Goal: Transaction & Acquisition: Purchase product/service

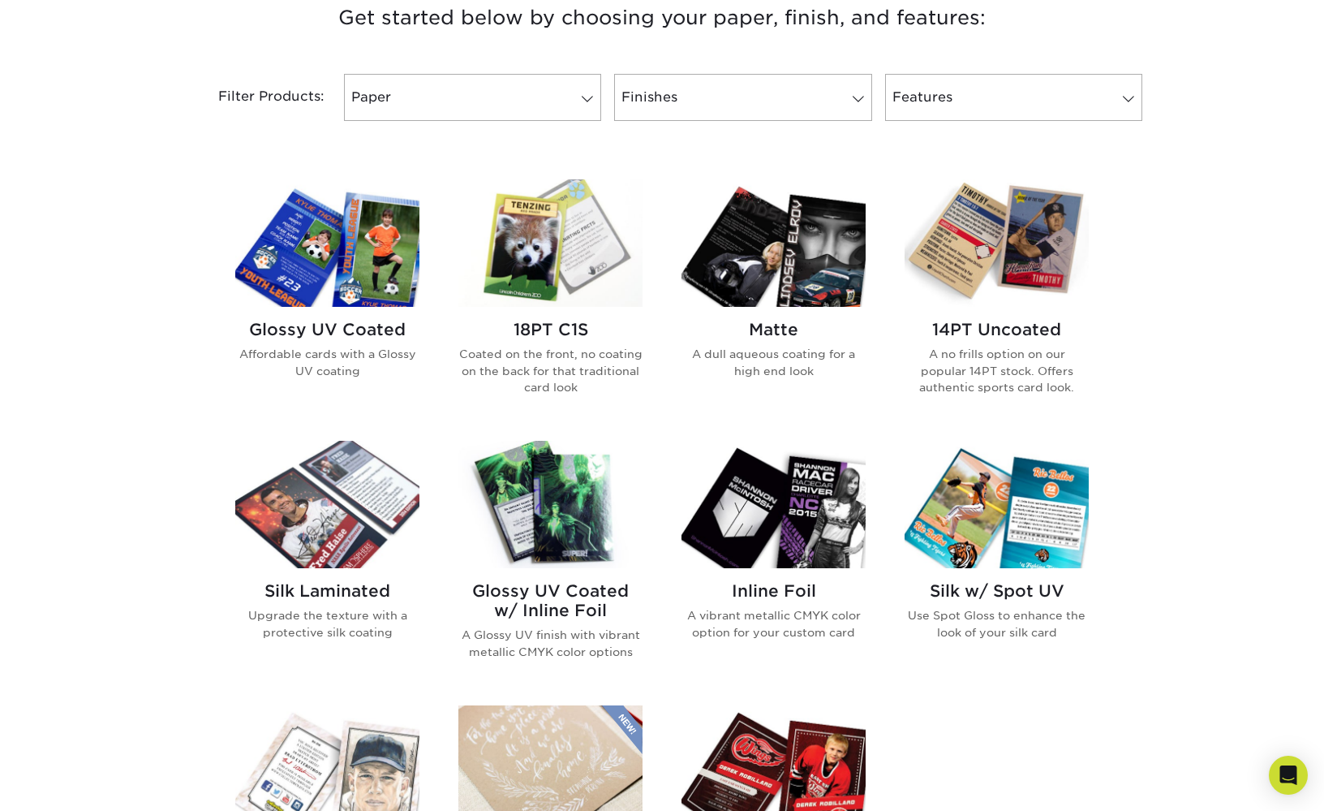
scroll to position [639, 0]
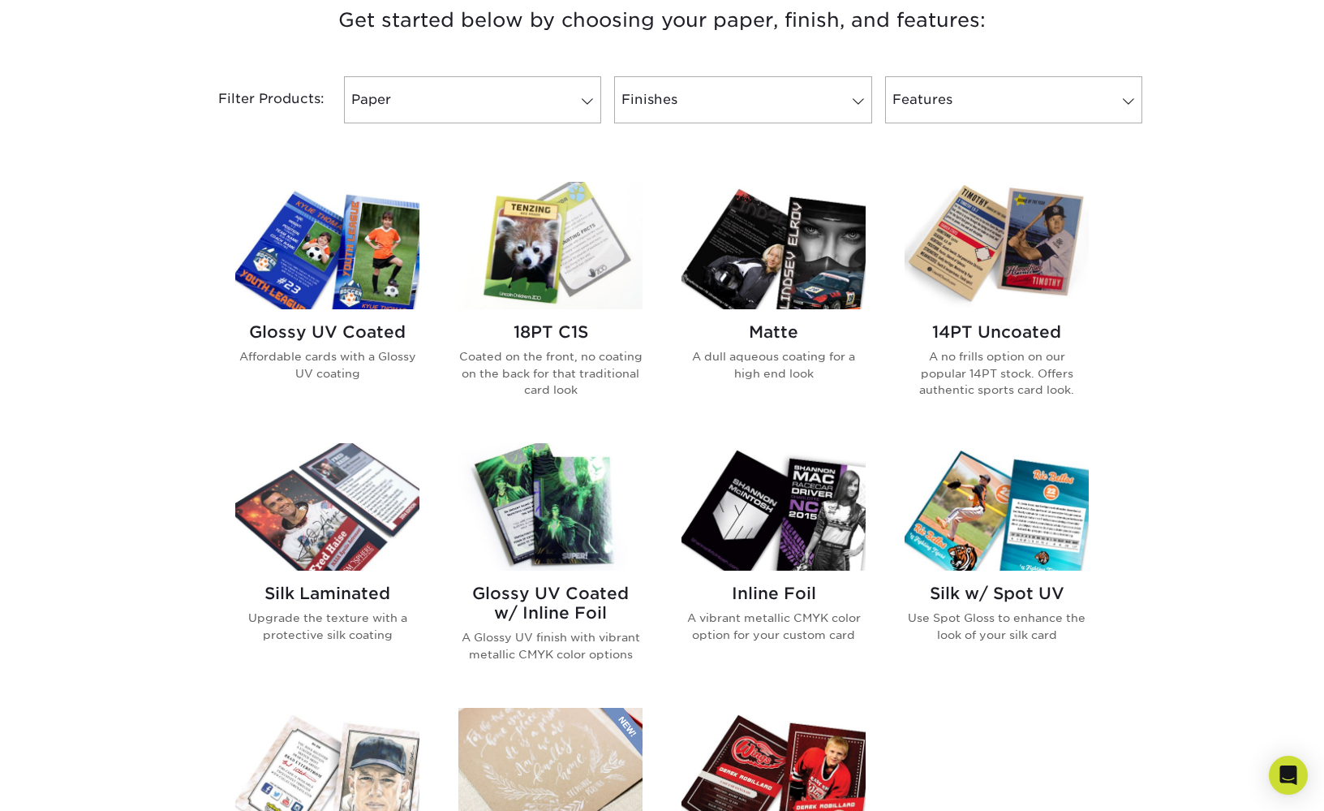
click at [1030, 256] on img at bounding box center [997, 245] width 184 height 127
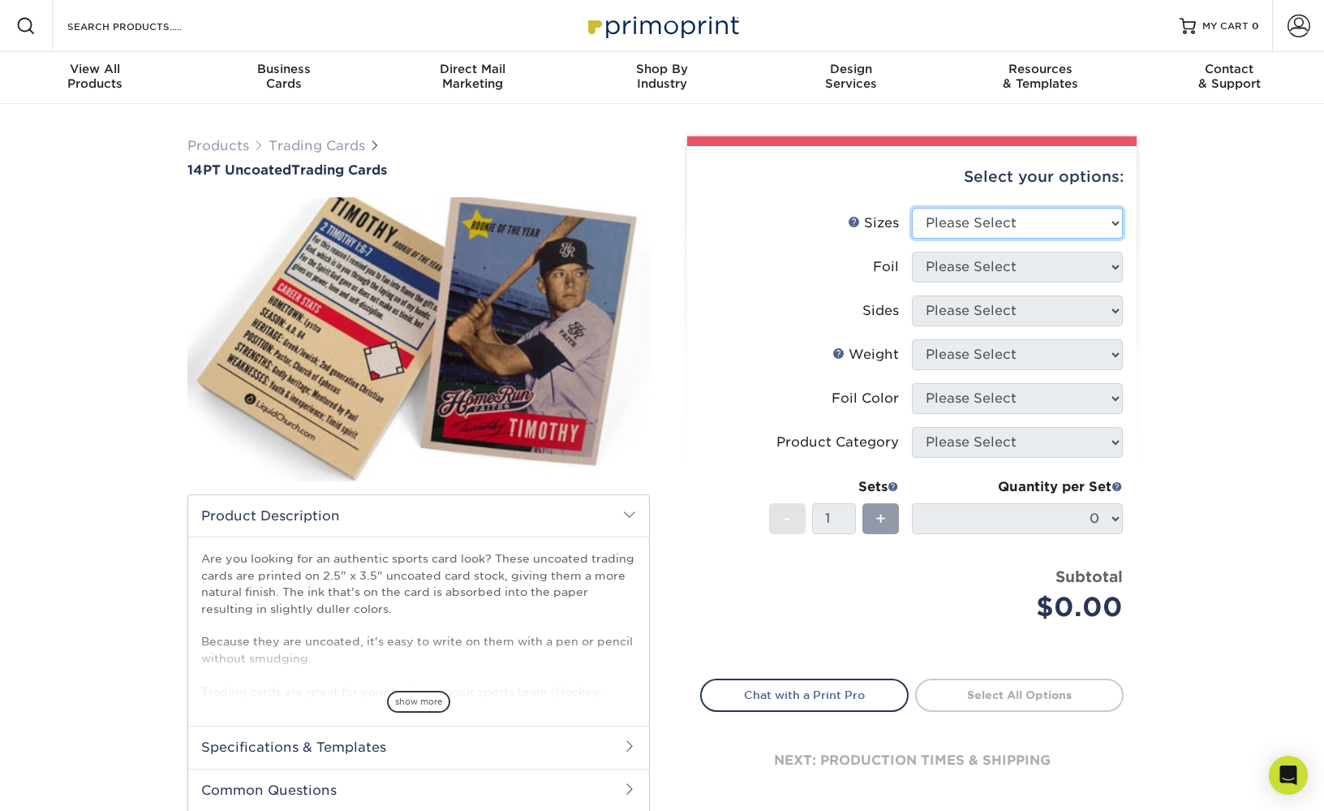
click at [993, 228] on select "Please Select 2.5" x 3.5"" at bounding box center [1017, 223] width 211 height 31
select select "2.50x3.50"
click at [912, 208] on select "Please Select 2.5" x 3.5"" at bounding box center [1017, 223] width 211 height 31
click at [973, 264] on select "Please Select Yes No" at bounding box center [1017, 267] width 211 height 31
select select "0"
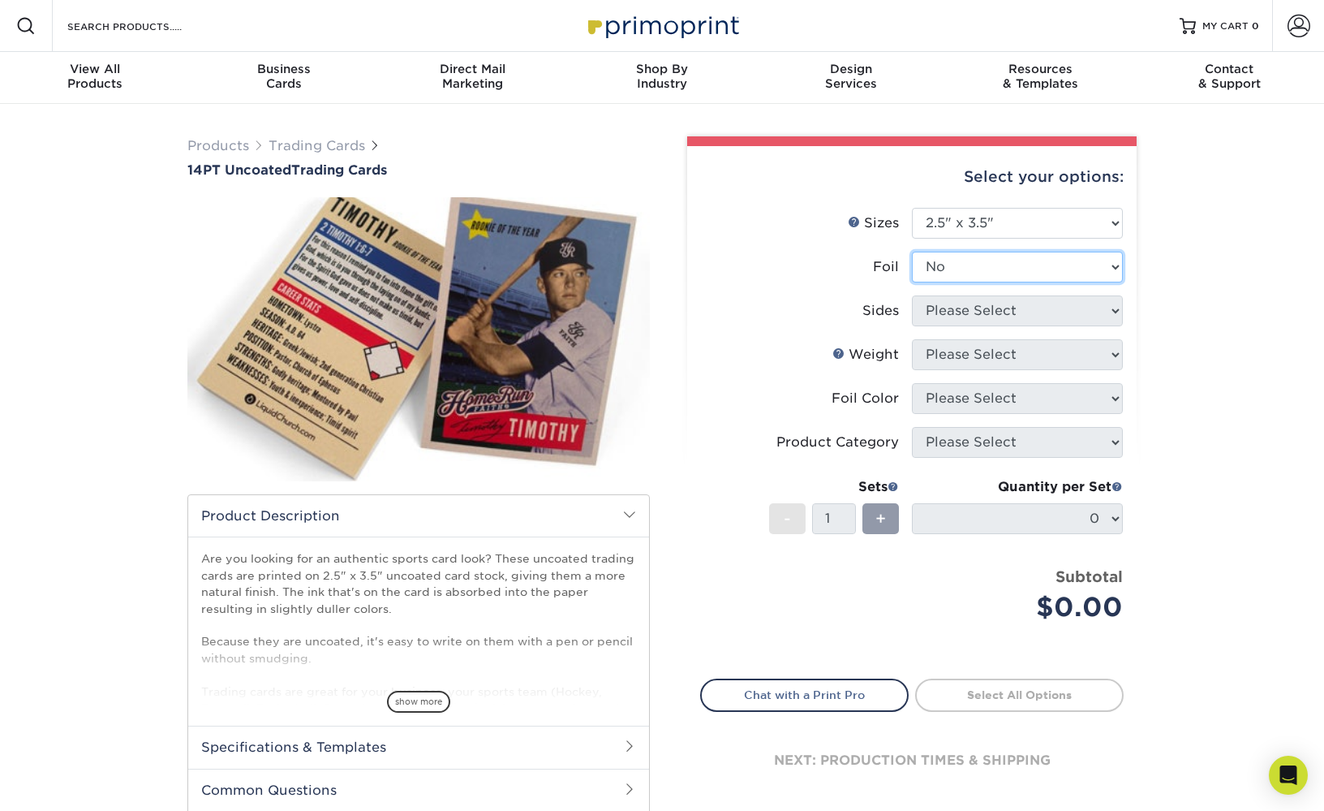
click at [912, 252] on select "Please Select Yes No" at bounding box center [1017, 267] width 211 height 31
click at [946, 316] on select "Please Select Print Both Sides Print Front Only" at bounding box center [1017, 310] width 211 height 31
select select "13abbda7-1d64-4f25-8bb2-c179b224825d"
click at [912, 295] on select "Please Select Print Both Sides Print Front Only" at bounding box center [1017, 310] width 211 height 31
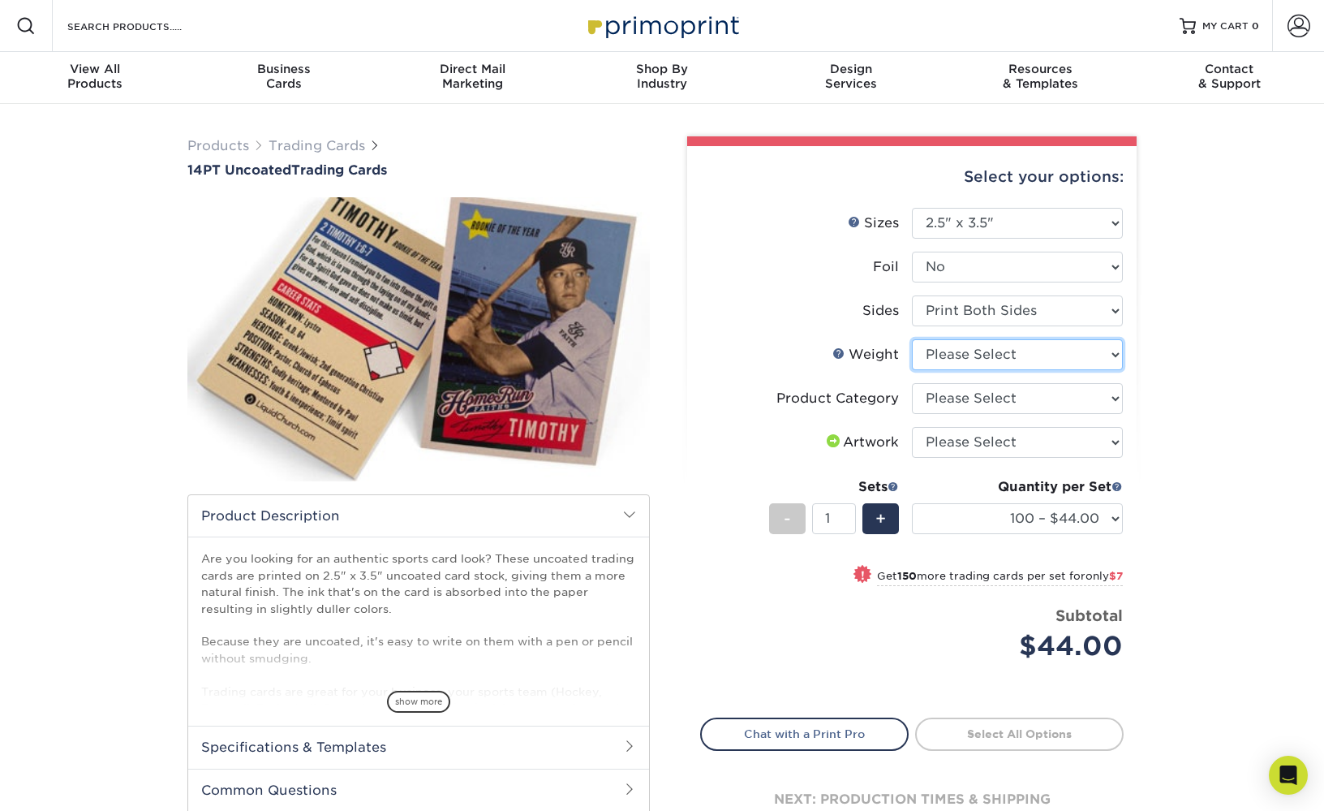
click at [942, 347] on select "Please Select 14PT Uncoated" at bounding box center [1017, 354] width 211 height 31
select select "14PT Uncoated"
click at [912, 339] on select "Please Select 14PT Uncoated" at bounding box center [1017, 354] width 211 height 31
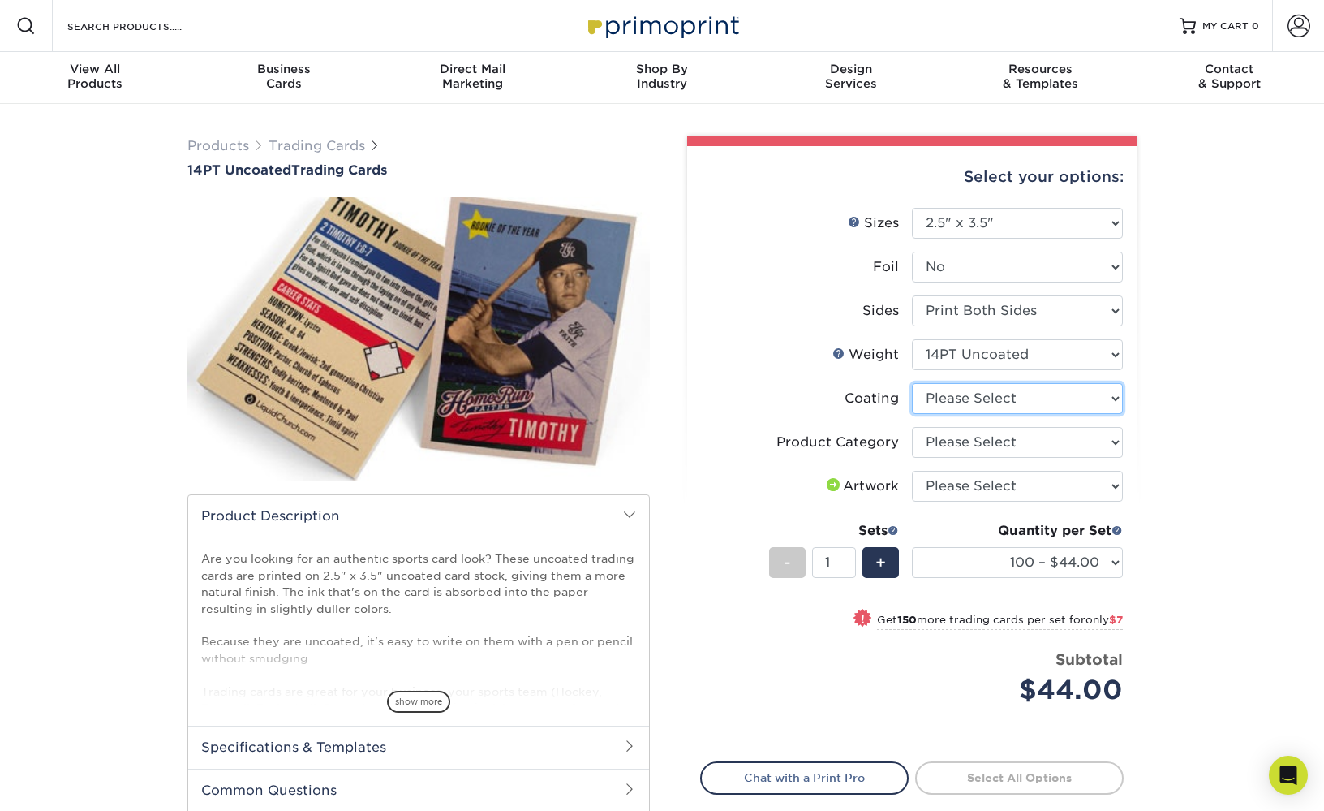
click at [940, 400] on select at bounding box center [1017, 398] width 211 height 31
select select "3e7618de-abca-4bda-9f97-8b9129e913d8"
click at [912, 383] on select at bounding box center [1017, 398] width 211 height 31
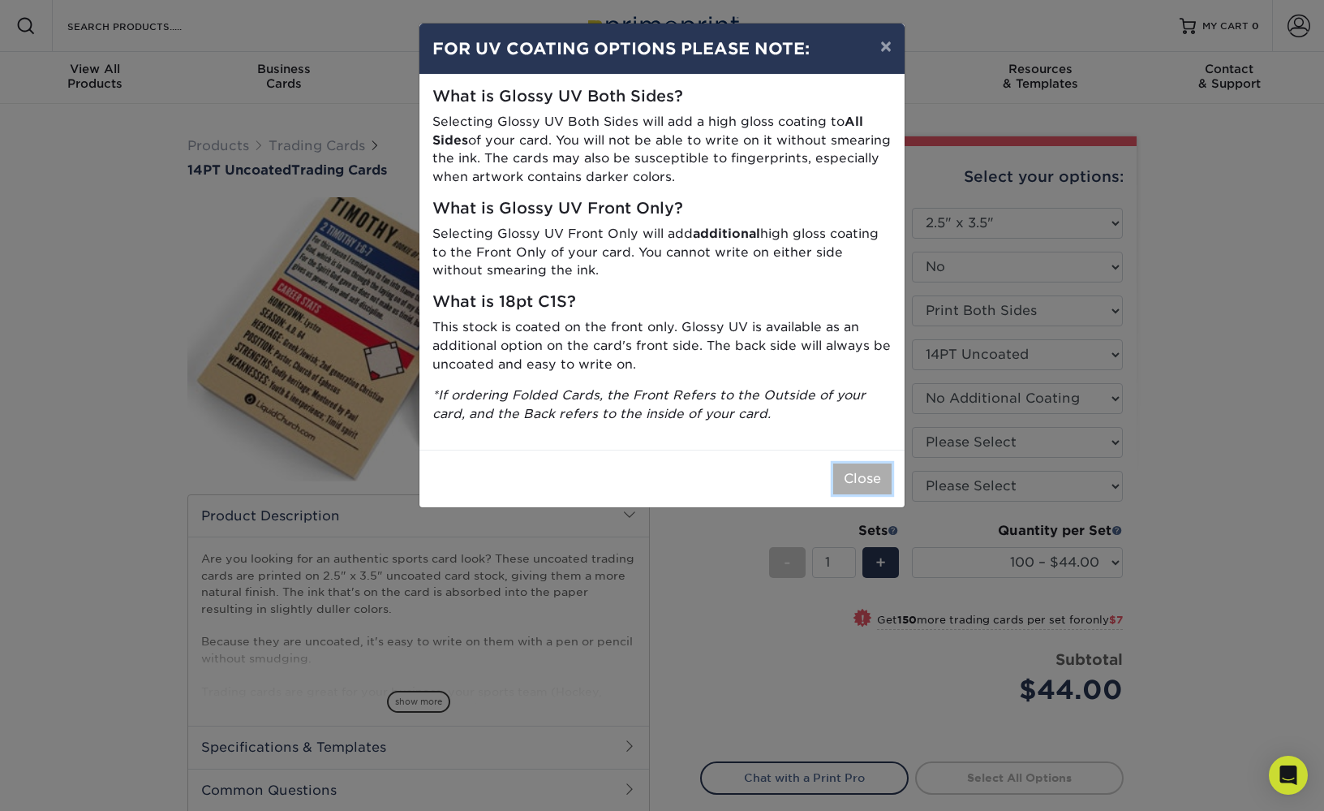
click at [872, 463] on button "Close" at bounding box center [862, 478] width 58 height 31
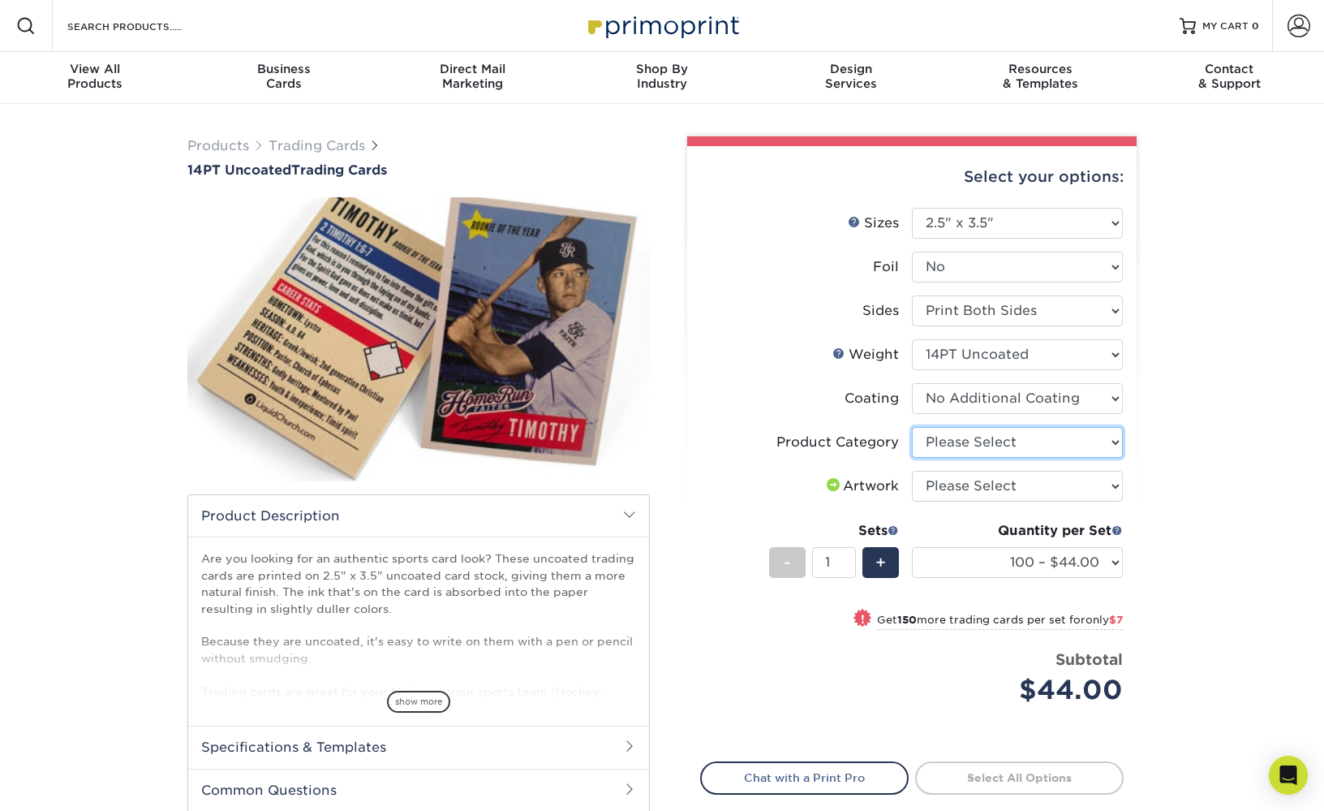
click at [943, 437] on select "Please Select Trading Cards" at bounding box center [1017, 442] width 211 height 31
select select "c2f9bce9-36c2-409d-b101-c29d9d031e18"
click at [912, 427] on select "Please Select Trading Cards" at bounding box center [1017, 442] width 211 height 31
click at [941, 480] on select "Please Select I will upload files I need a design - $100" at bounding box center [1017, 486] width 211 height 31
select select "upload"
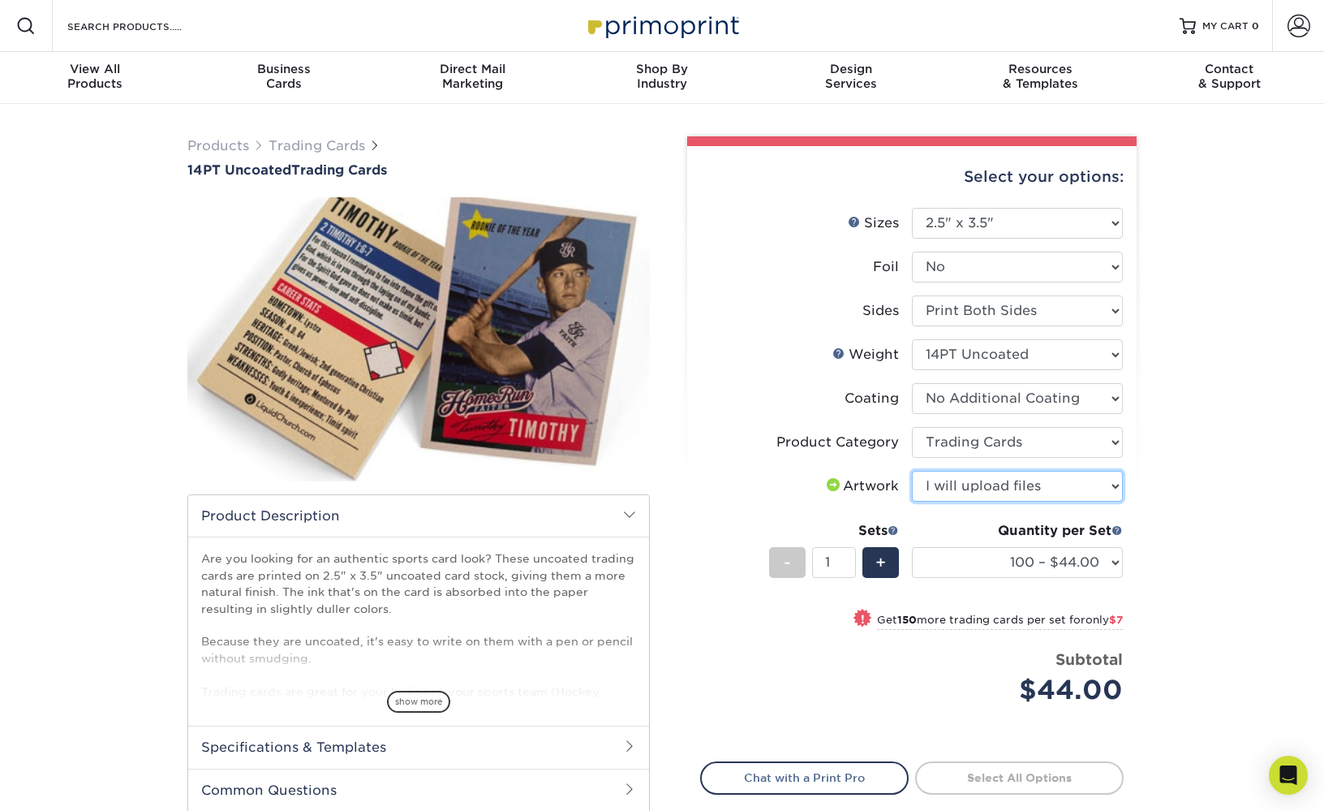
click at [912, 471] on select "Please Select I will upload files I need a design - $100" at bounding box center [1017, 486] width 211 height 31
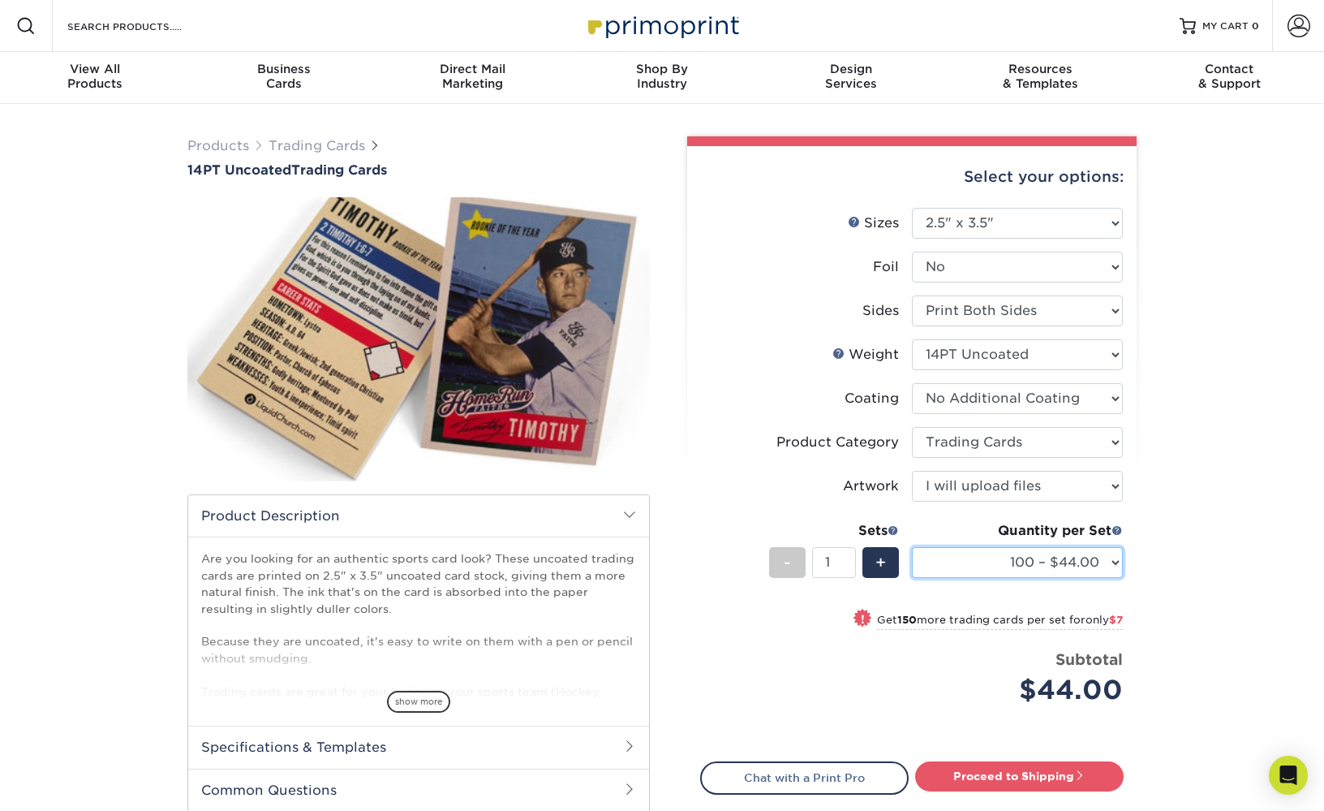
click at [1042, 569] on select "100 – $44.00 250 – $51.00 500 – $54.00 1000 – $78.00 2500 – $148.00 5000 – $198…" at bounding box center [1017, 562] width 211 height 31
select select "250 – $51.00"
click at [912, 547] on select "100 – $44.00 250 – $51.00 500 – $54.00 1000 – $78.00 2500 – $148.00 5000 – $198…" at bounding box center [1017, 562] width 211 height 31
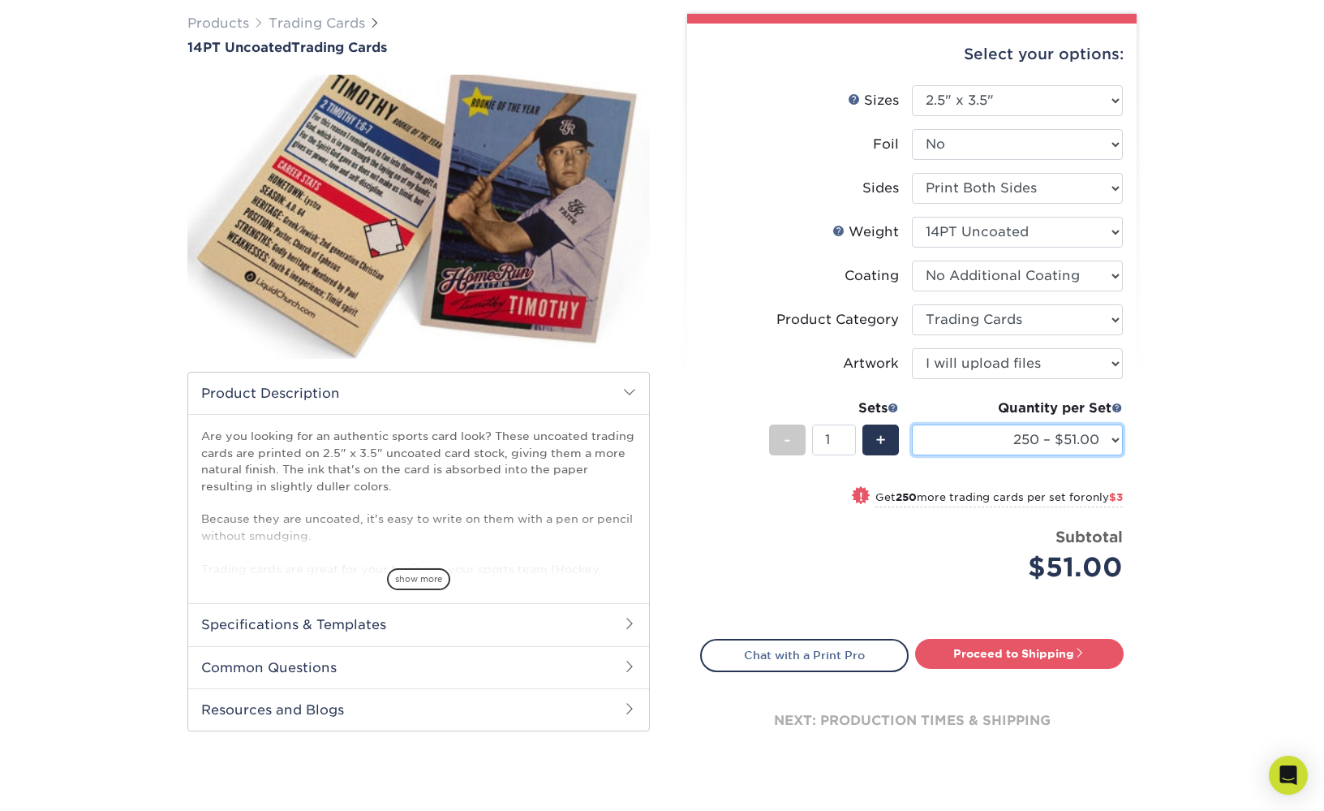
scroll to position [125, 0]
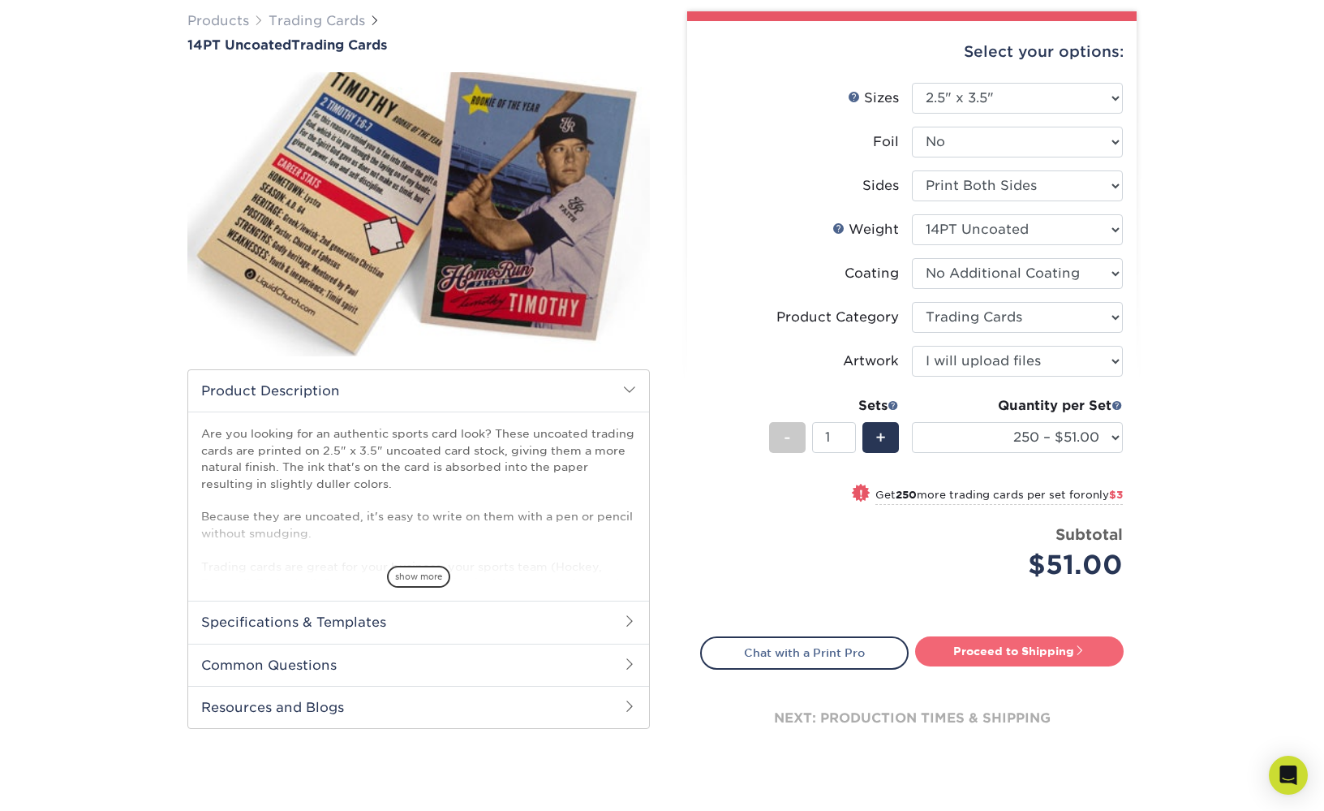
click at [1013, 652] on link "Proceed to Shipping" at bounding box center [1019, 650] width 209 height 29
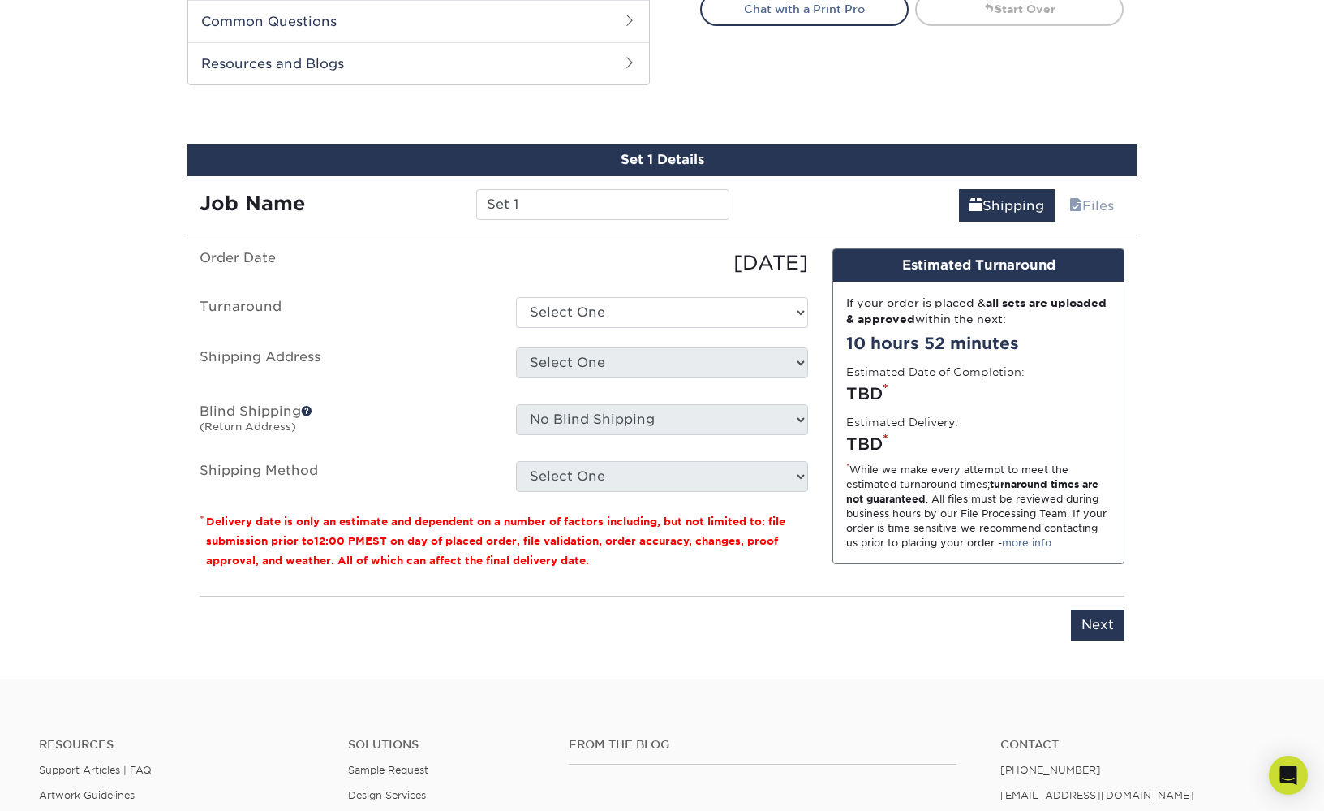
scroll to position [805, 0]
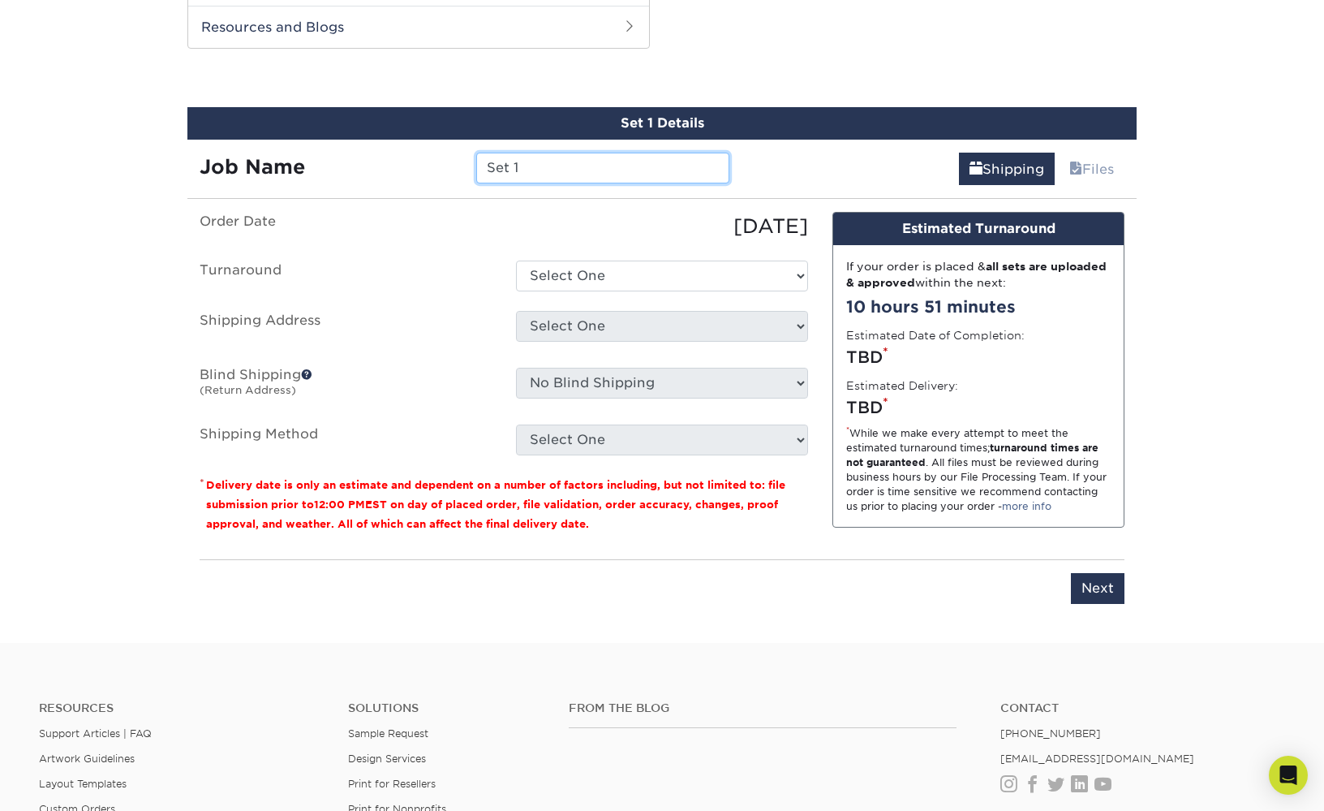
click at [523, 174] on input "Set 1" at bounding box center [602, 168] width 252 height 31
type input "d3"
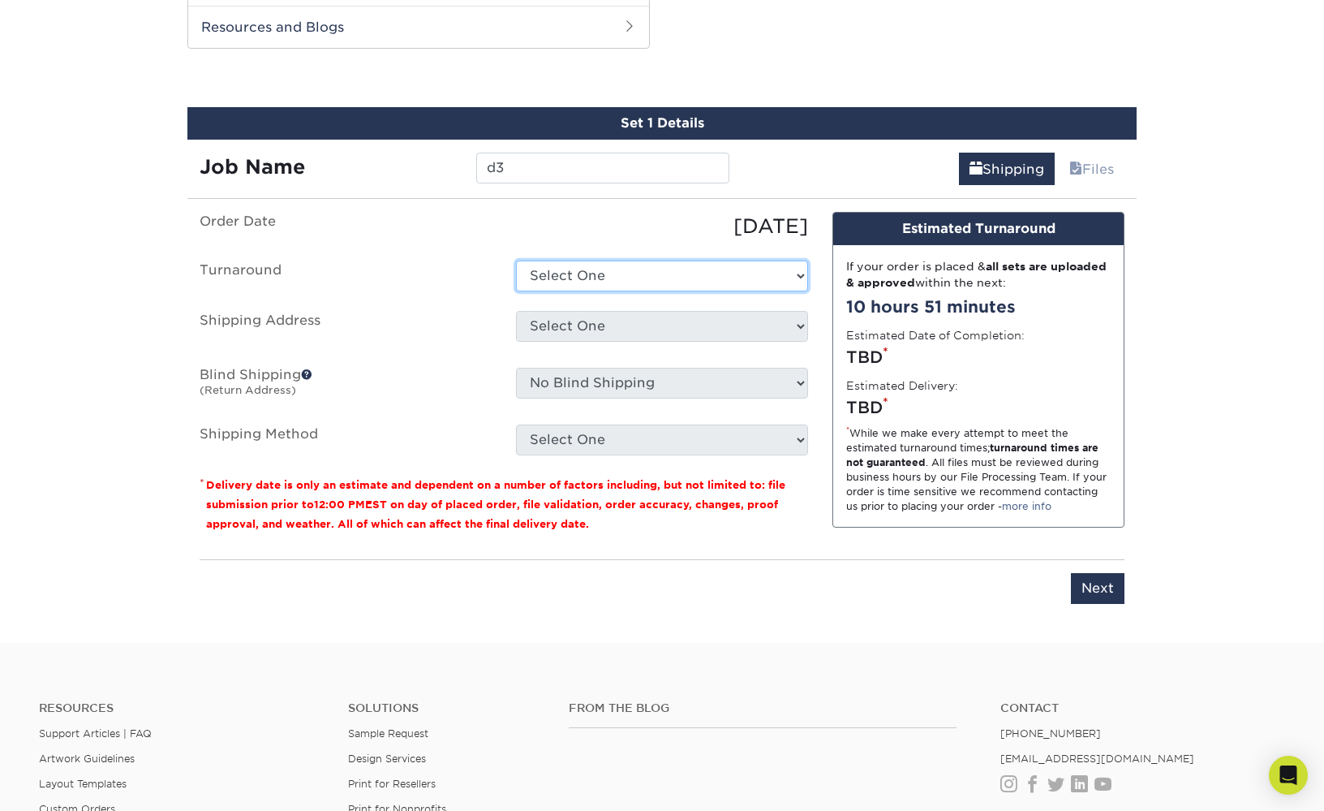
click at [564, 266] on select "Select One 2-4 Business Days 2 Day Next Business Day" at bounding box center [662, 275] width 292 height 31
select select "2aa9058f-d60e-4dbb-9e2f-730be2c6fe27"
click at [516, 260] on select "Select One 2-4 Business Days 2 Day Next Business Day" at bounding box center [662, 275] width 292 height 31
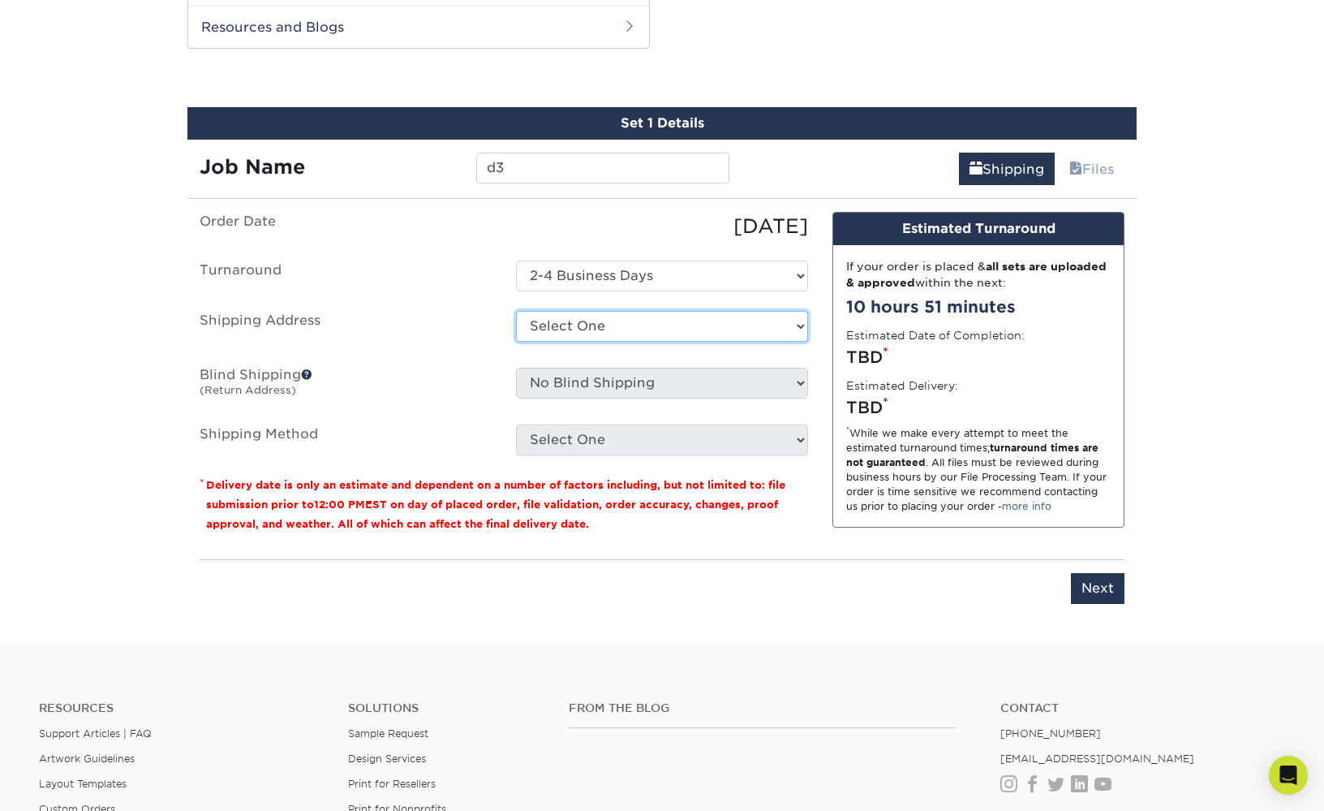
click at [527, 331] on select "Select One + Add New Address - Login" at bounding box center [662, 326] width 292 height 31
select select "newaddress"
click at [516, 311] on select "Select One + Add New Address - Login" at bounding box center [662, 326] width 292 height 31
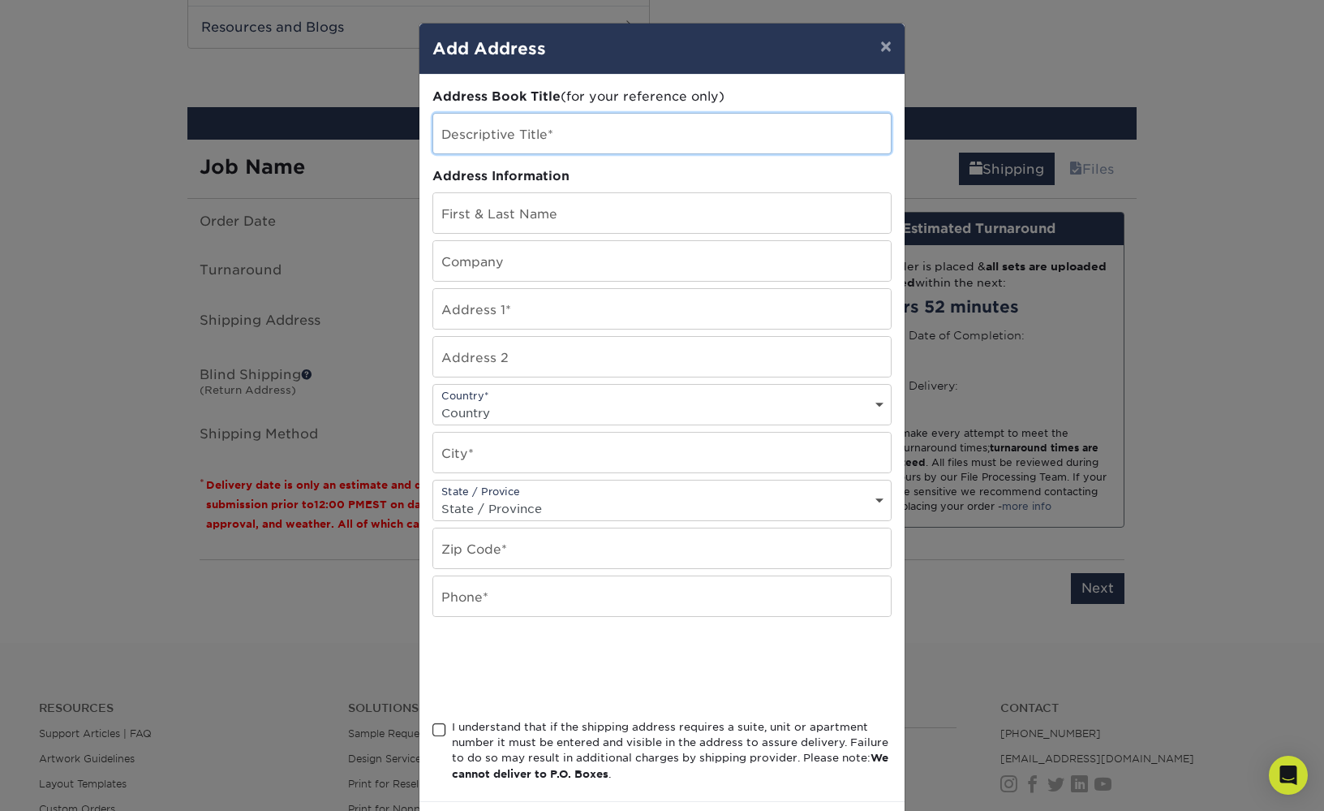
click at [513, 133] on input "text" at bounding box center [662, 134] width 458 height 40
type input "[PERSON_NAME]"
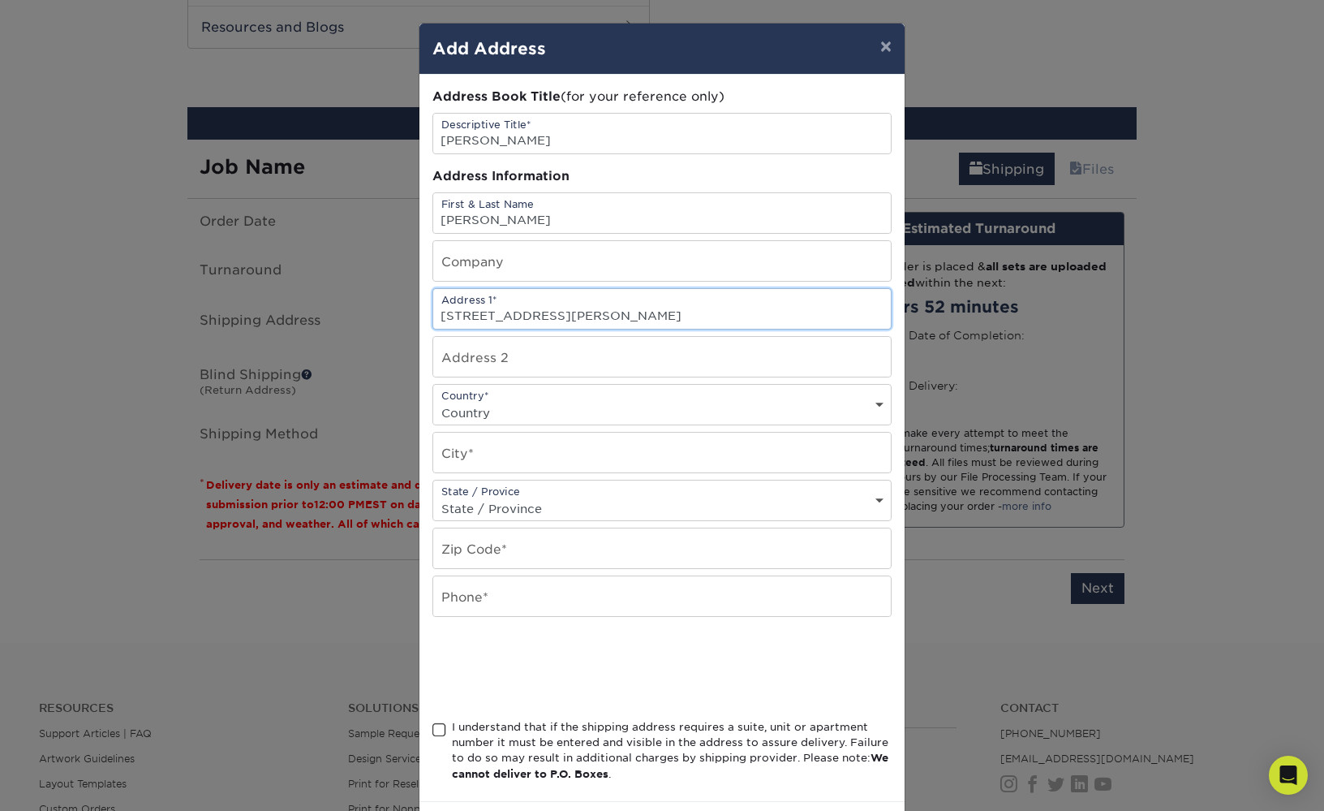
type input "[STREET_ADDRESS][PERSON_NAME]"
click at [508, 423] on select "Country [GEOGRAPHIC_DATA] [GEOGRAPHIC_DATA] ----------------------------- [GEOG…" at bounding box center [662, 413] width 458 height 24
select select "US"
click at [433, 401] on select "Country [GEOGRAPHIC_DATA] [GEOGRAPHIC_DATA] ----------------------------- [GEOG…" at bounding box center [662, 413] width 458 height 24
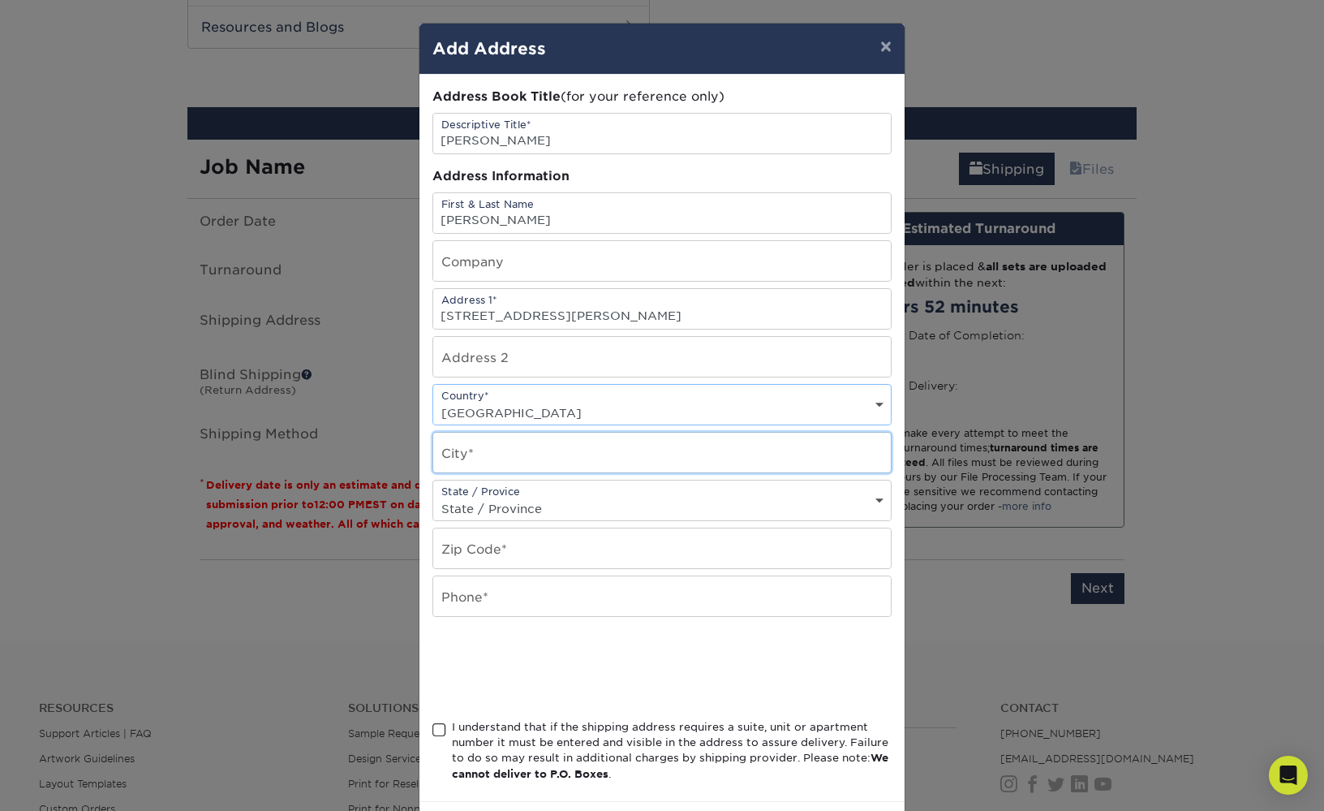
click at [488, 441] on input "text" at bounding box center [662, 452] width 458 height 40
type input "waltham"
click at [510, 501] on select "State / Province [US_STATE] [US_STATE] [US_STATE] [US_STATE] [US_STATE] [US_STA…" at bounding box center [662, 509] width 458 height 24
select select "MA"
click at [433, 497] on select "State / Province [US_STATE] [US_STATE] [US_STATE] [US_STATE] [US_STATE] [US_STA…" at bounding box center [662, 509] width 458 height 24
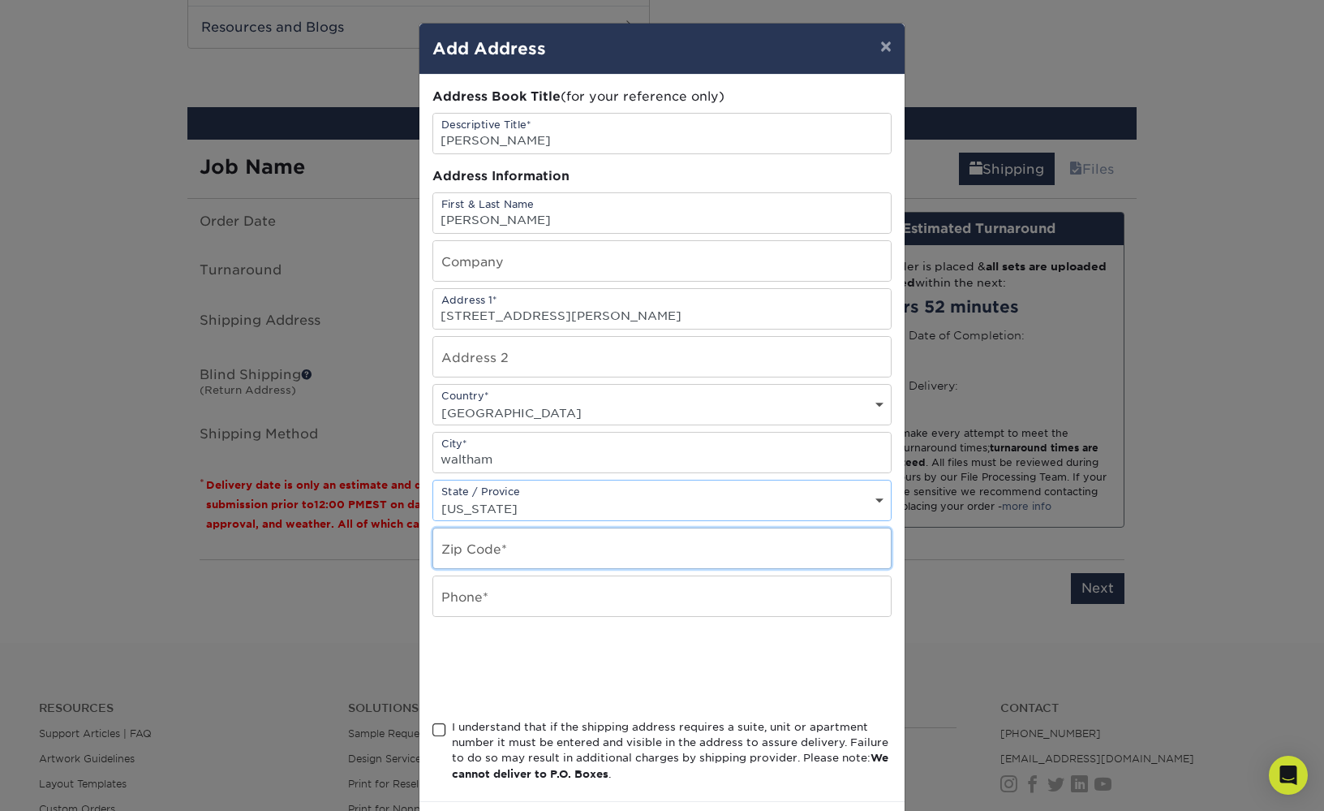
click at [486, 549] on input "text" at bounding box center [662, 548] width 458 height 40
type input "02453"
click at [497, 599] on input "text" at bounding box center [662, 596] width 458 height 40
type input "7816961304"
click at [440, 726] on span at bounding box center [439, 729] width 14 height 15
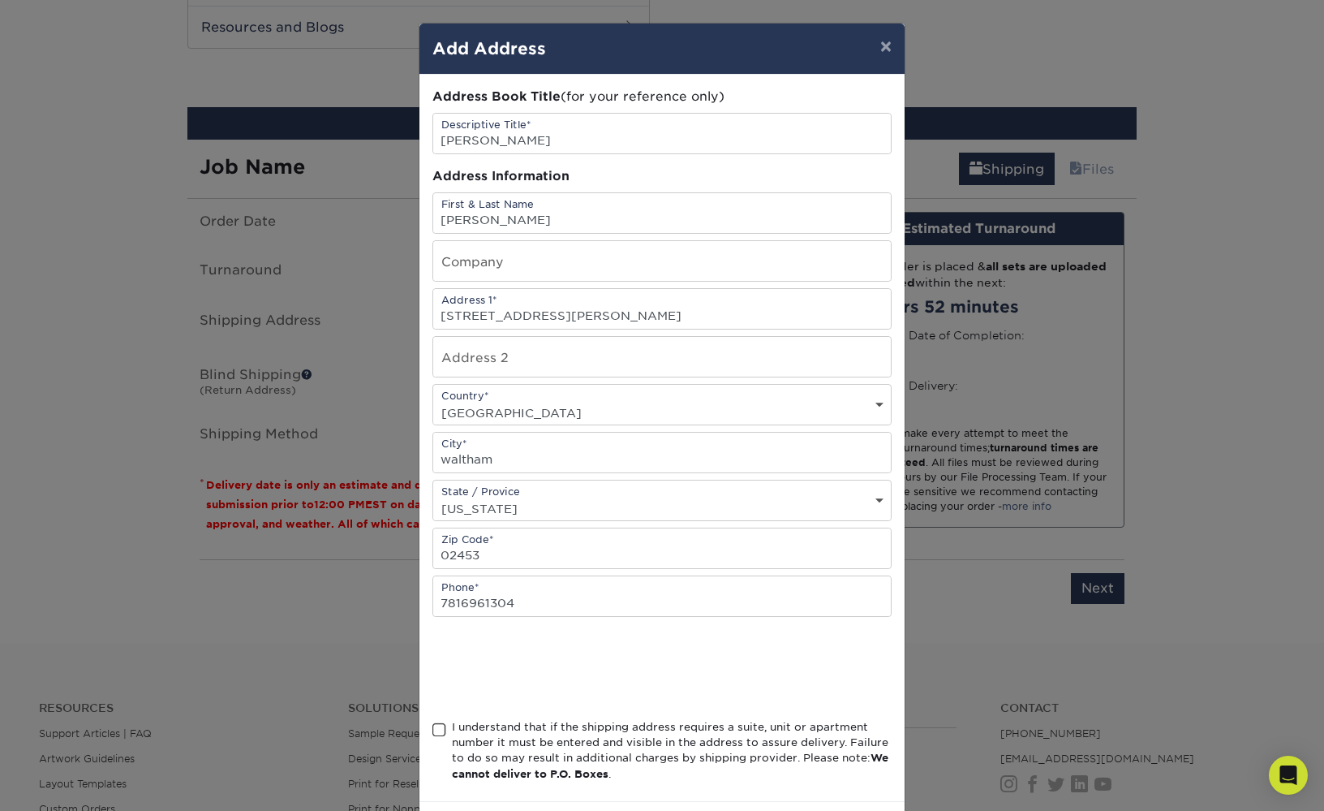
click at [0, 0] on input "I understand that if the shipping address requires a suite, unit or apartment n…" at bounding box center [0, 0] width 0 height 0
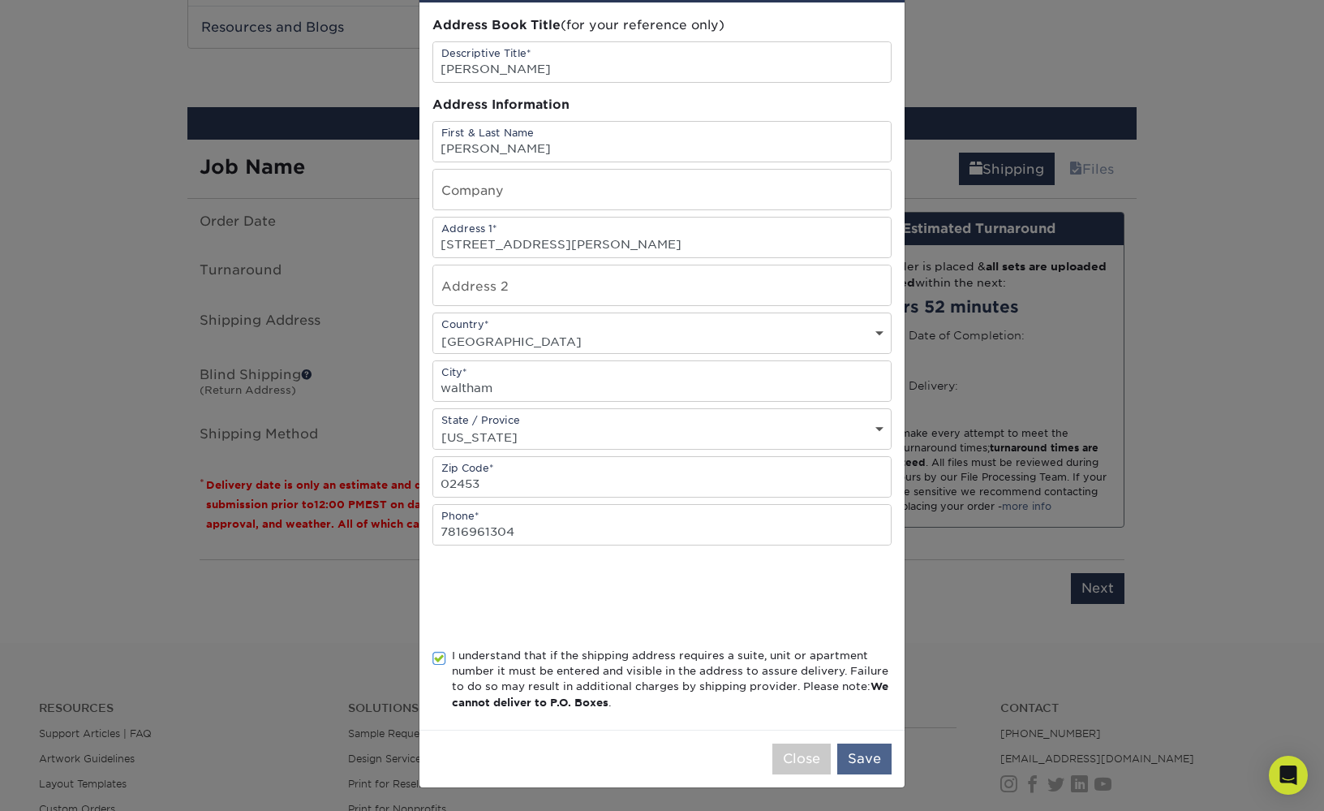
click at [870, 758] on button "Save" at bounding box center [864, 758] width 54 height 31
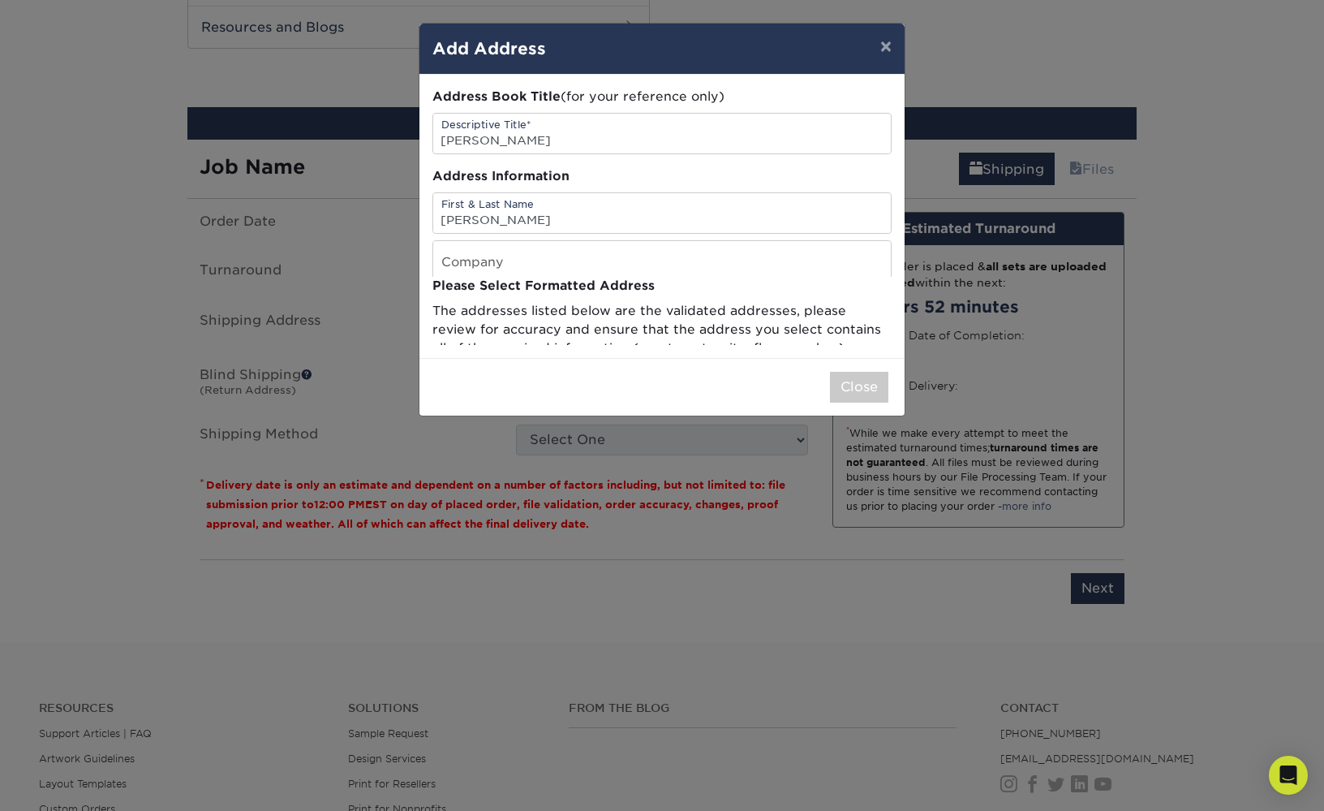
scroll to position [0, 0]
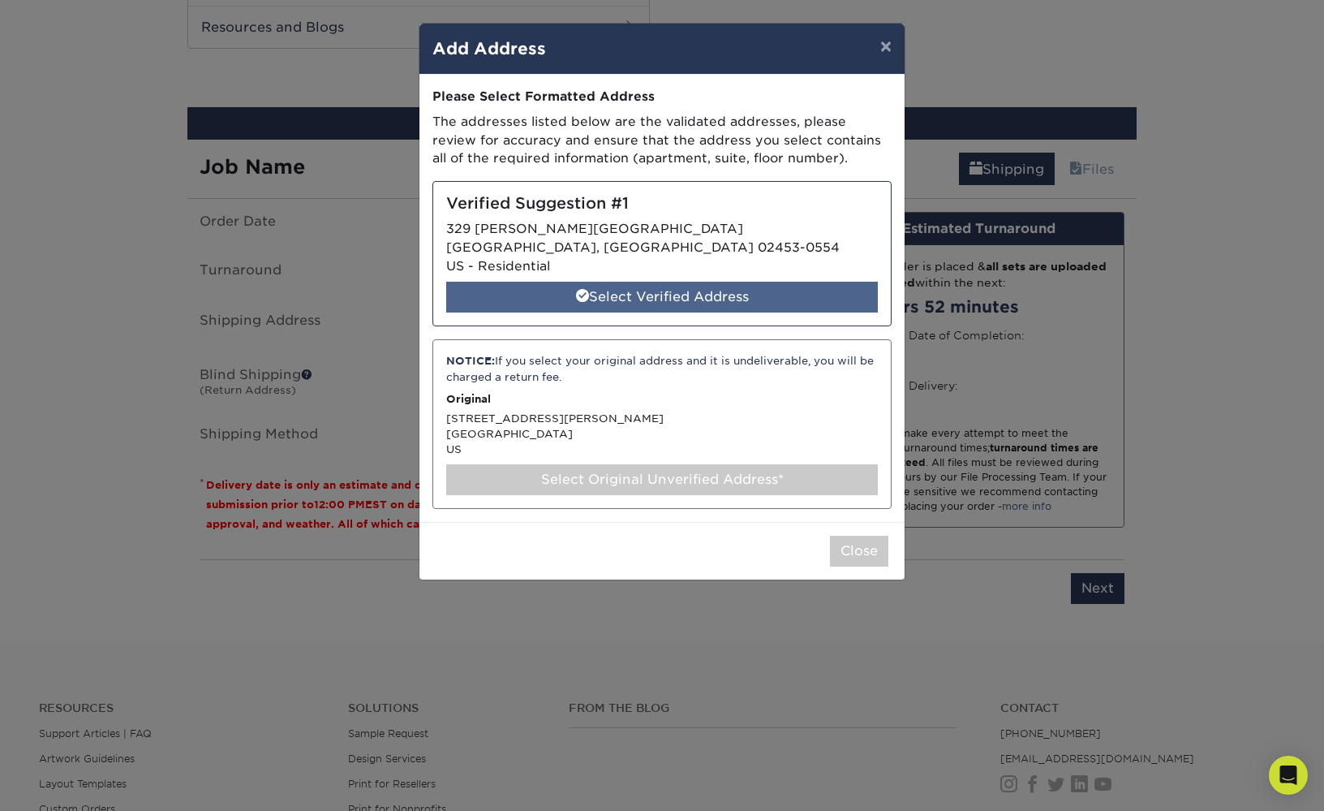
click at [688, 307] on div "Select Verified Address" at bounding box center [662, 297] width 432 height 31
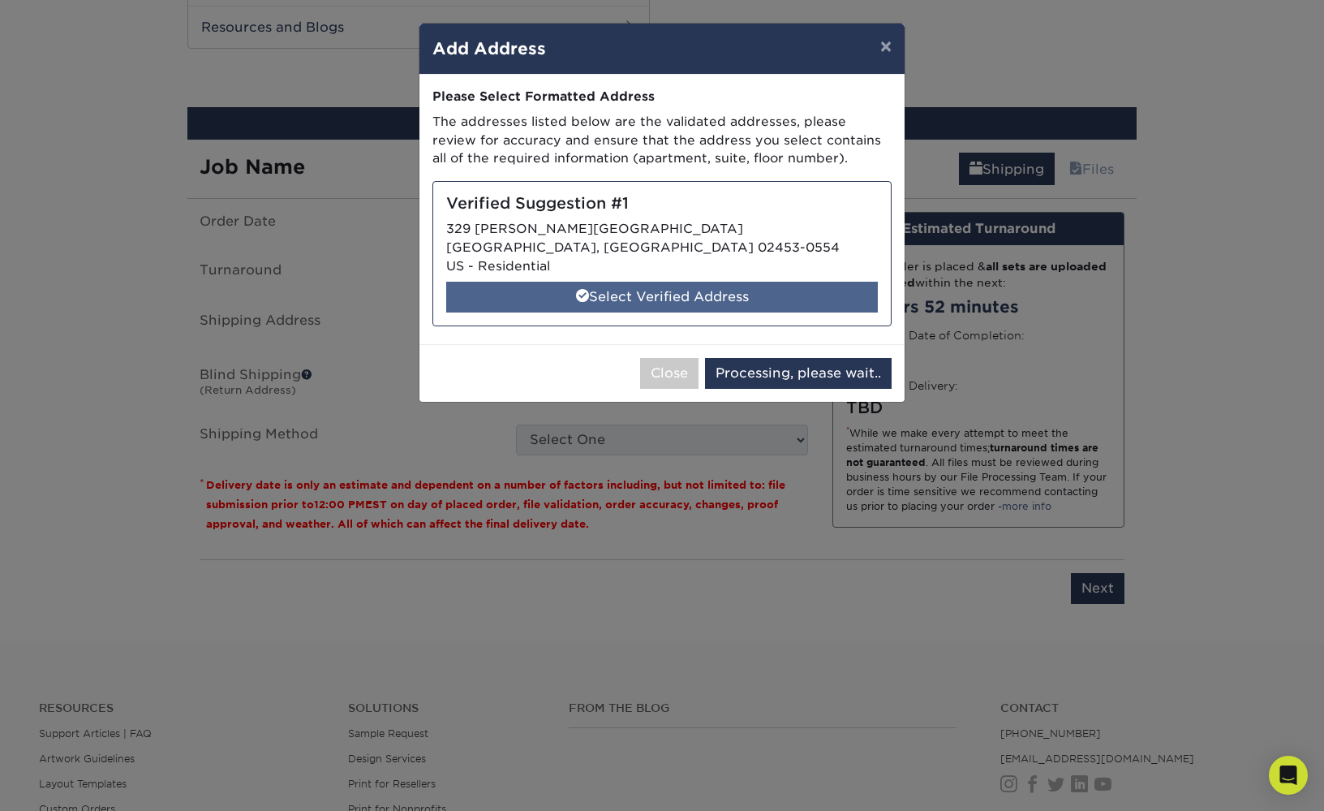
select select "286673"
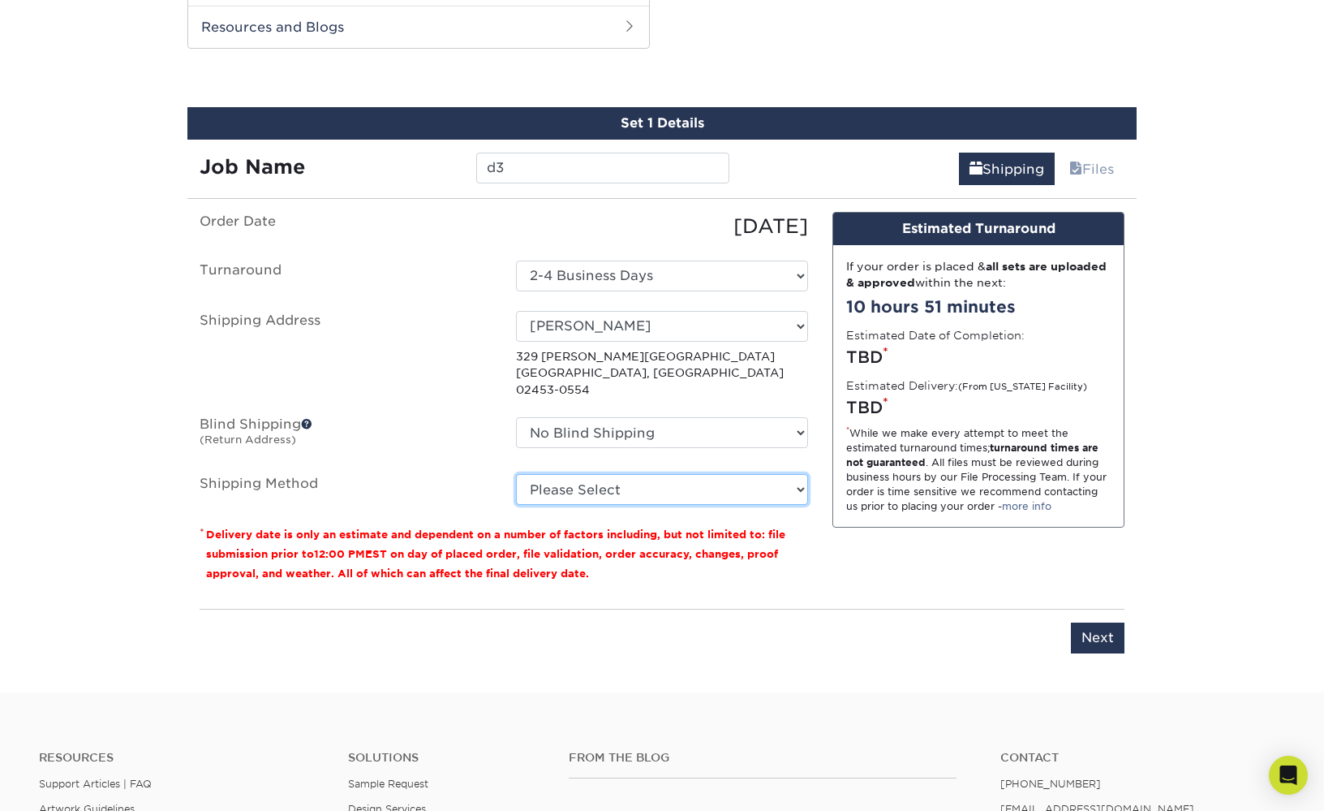
click at [574, 475] on select "Please Select 3 Day Shipping Service (+$17.80) Ground Shipping (+$18.04) 2 Day …" at bounding box center [662, 489] width 292 height 31
select select "13"
click at [516, 474] on select "Please Select 3 Day Shipping Service (+$17.80) Ground Shipping (+$18.04) 2 Day …" at bounding box center [662, 489] width 292 height 31
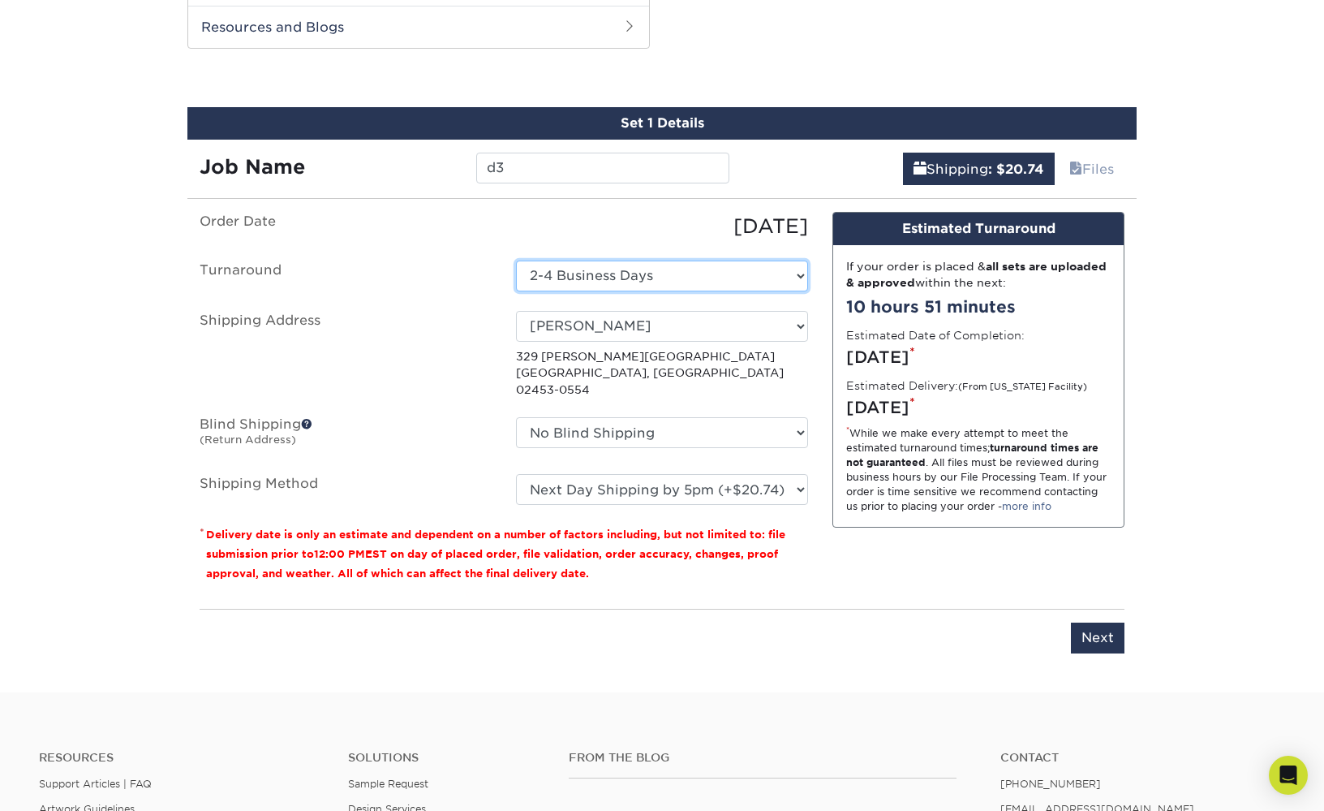
click at [630, 267] on select "Select One 2-4 Business Days 2 Day Next Business Day" at bounding box center [662, 275] width 292 height 31
select select "97501b31-73a6-40c6-843b-693d87b849b7"
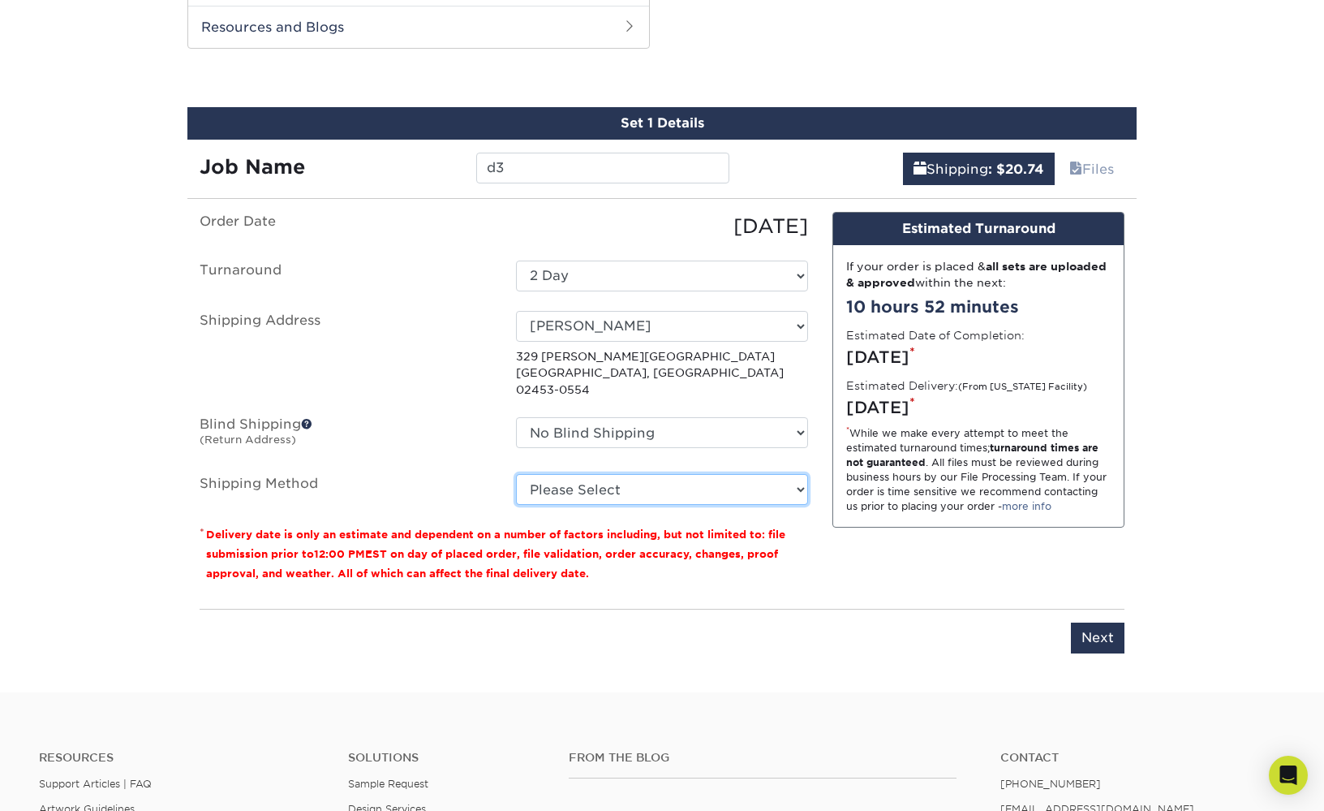
click at [596, 476] on select "Please Select 3 Day Shipping Service (+$17.80) Ground Shipping (+$18.04) 2 Day …" at bounding box center [662, 489] width 292 height 31
select select "02"
click at [516, 474] on select "Please Select 3 Day Shipping Service (+$17.80) Ground Shipping (+$18.04) 2 Day …" at bounding box center [662, 489] width 292 height 31
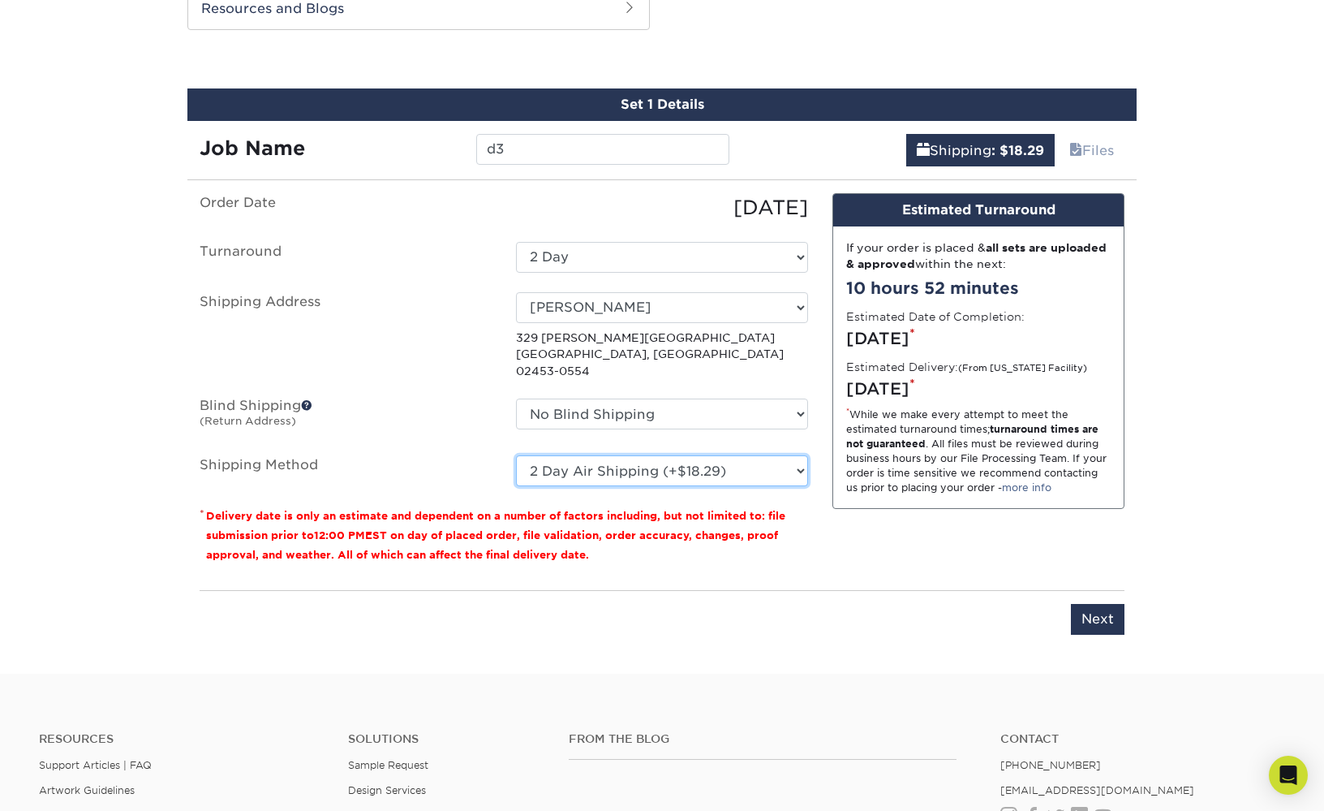
scroll to position [830, 0]
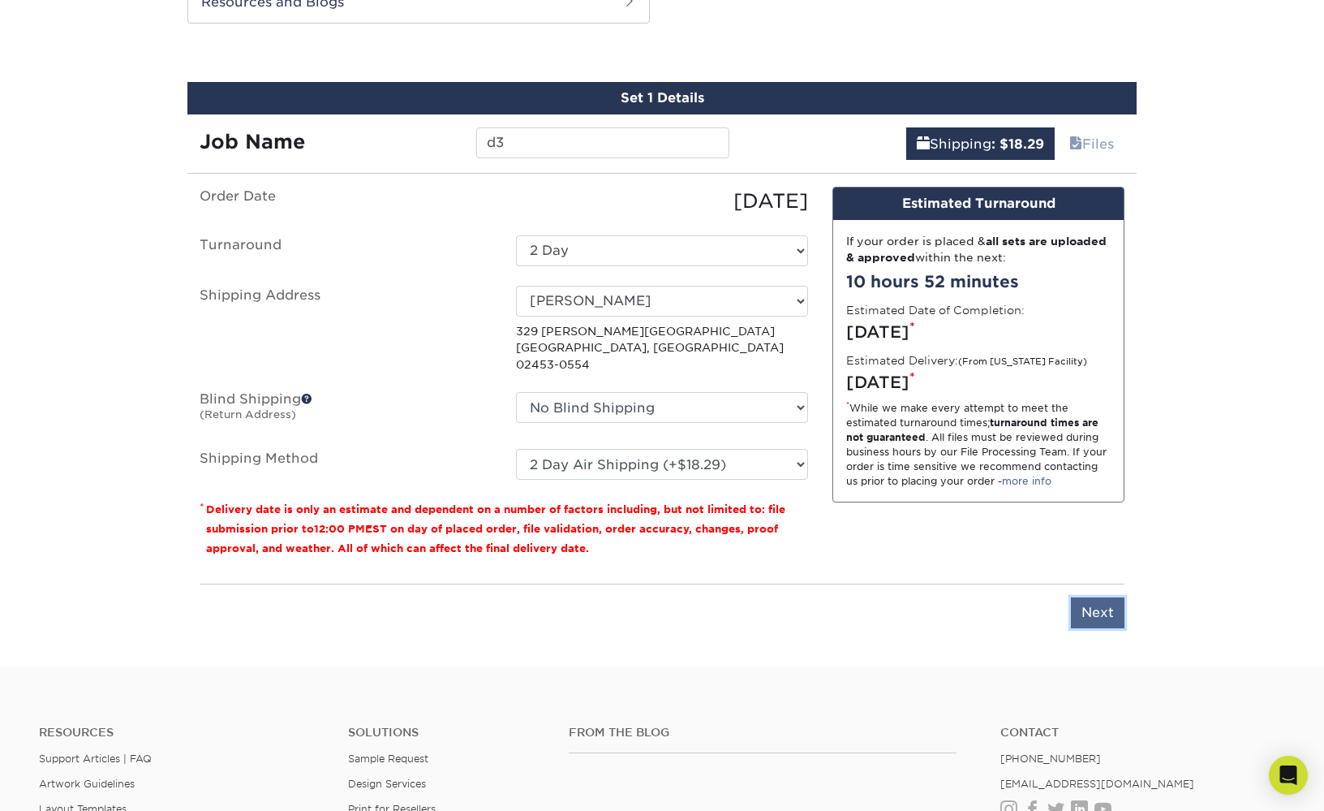
click at [1096, 601] on input "Next" at bounding box center [1098, 612] width 54 height 31
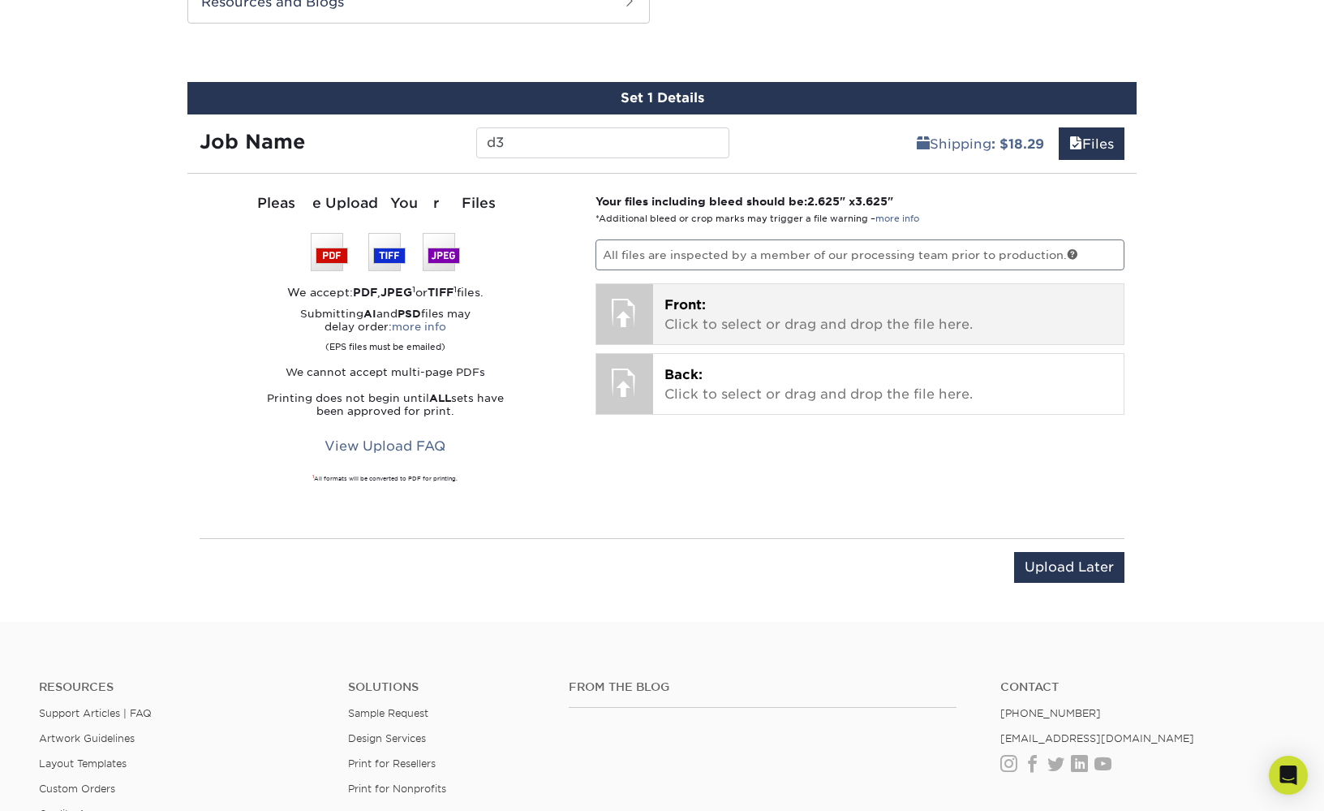
click at [783, 295] on p "Front: Click to select or drag and drop the file here." at bounding box center [889, 314] width 449 height 39
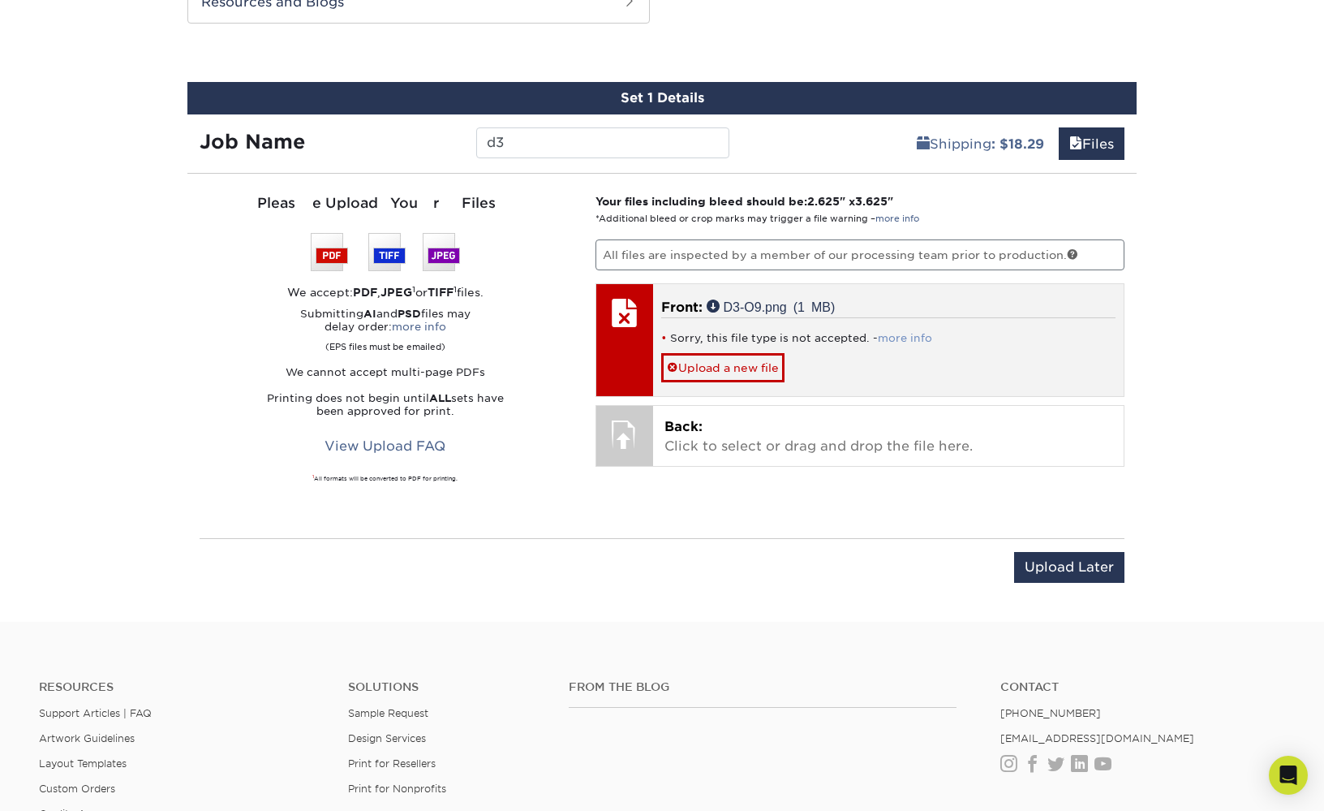
click at [887, 338] on link "more info" at bounding box center [905, 338] width 54 height 12
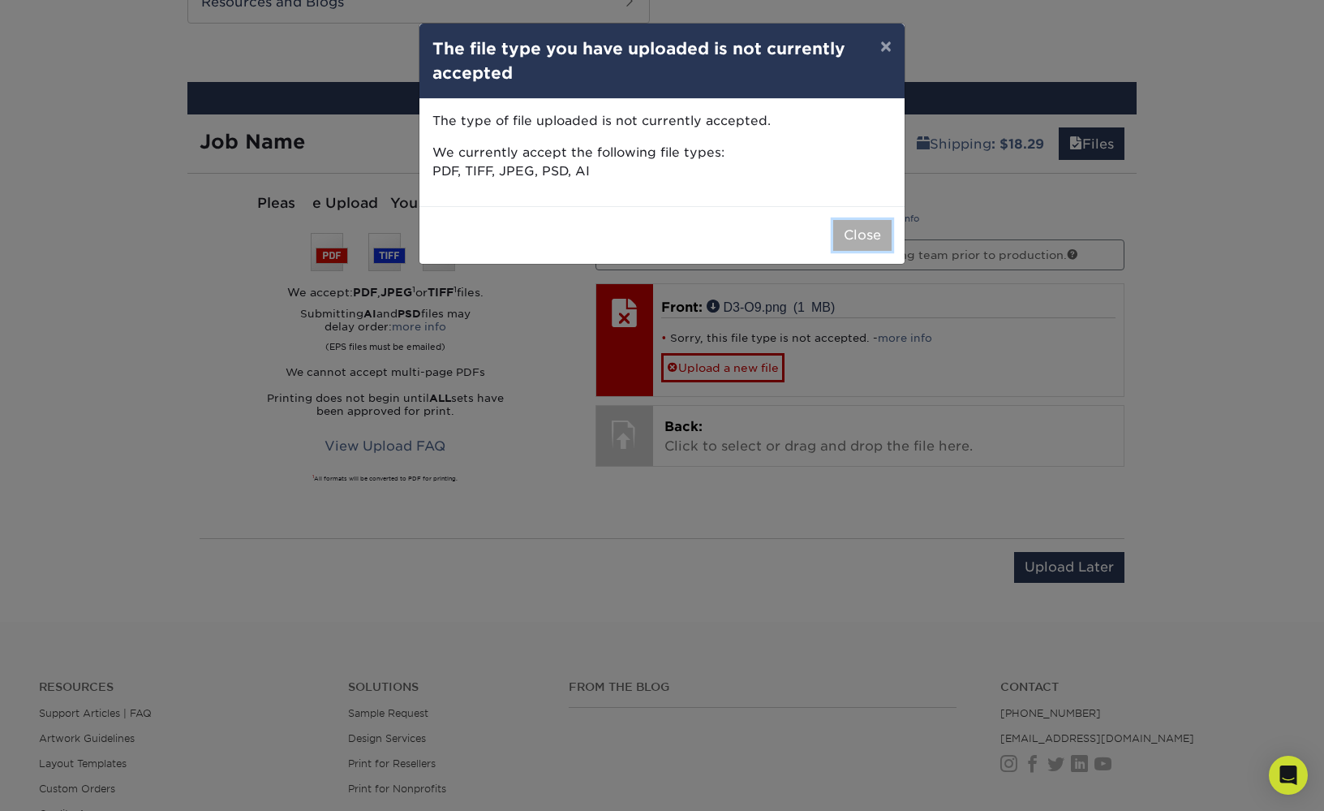
click at [843, 230] on button "Close" at bounding box center [862, 235] width 58 height 31
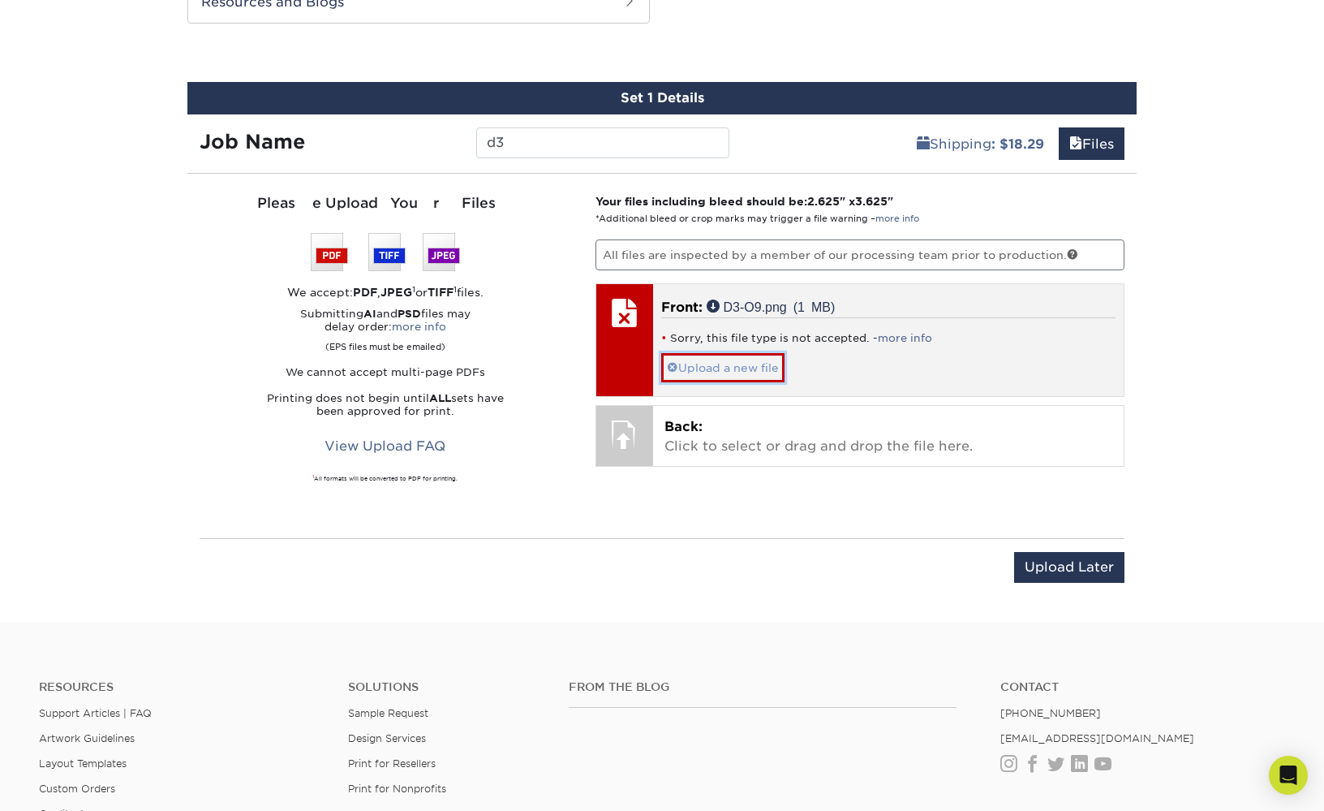
click at [716, 363] on link "Upload a new file" at bounding box center [722, 367] width 123 height 28
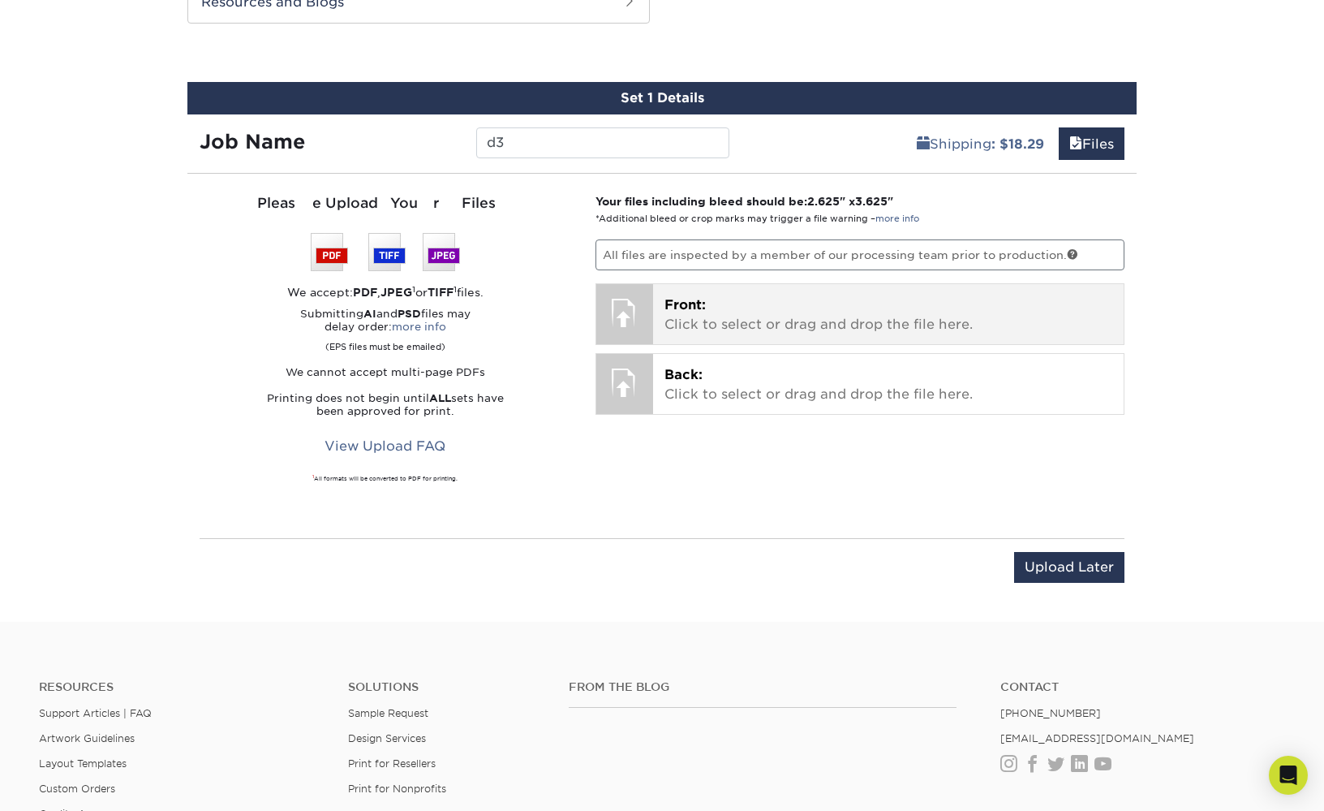
click at [719, 325] on p "Front: Click to select or drag and drop the file here." at bounding box center [889, 314] width 449 height 39
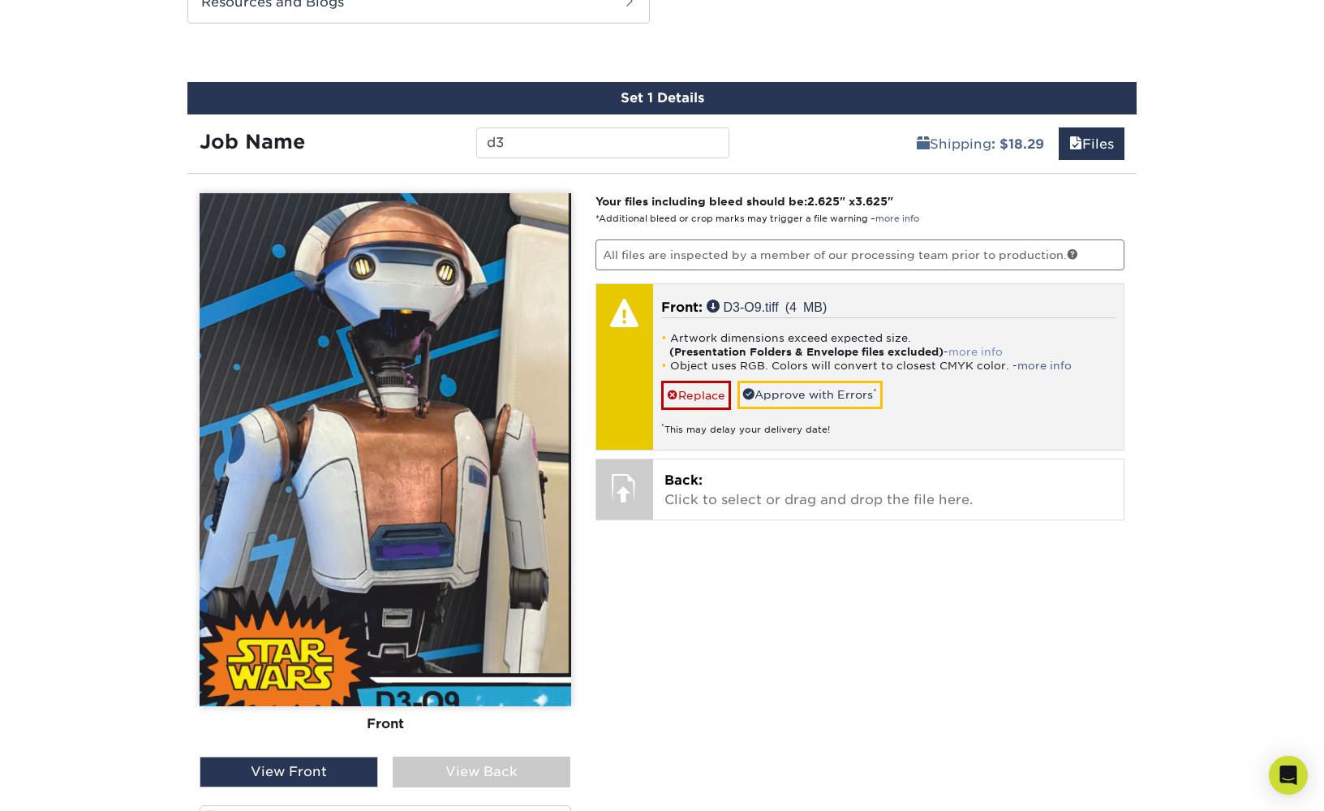
click at [971, 351] on link "more info" at bounding box center [976, 352] width 54 height 12
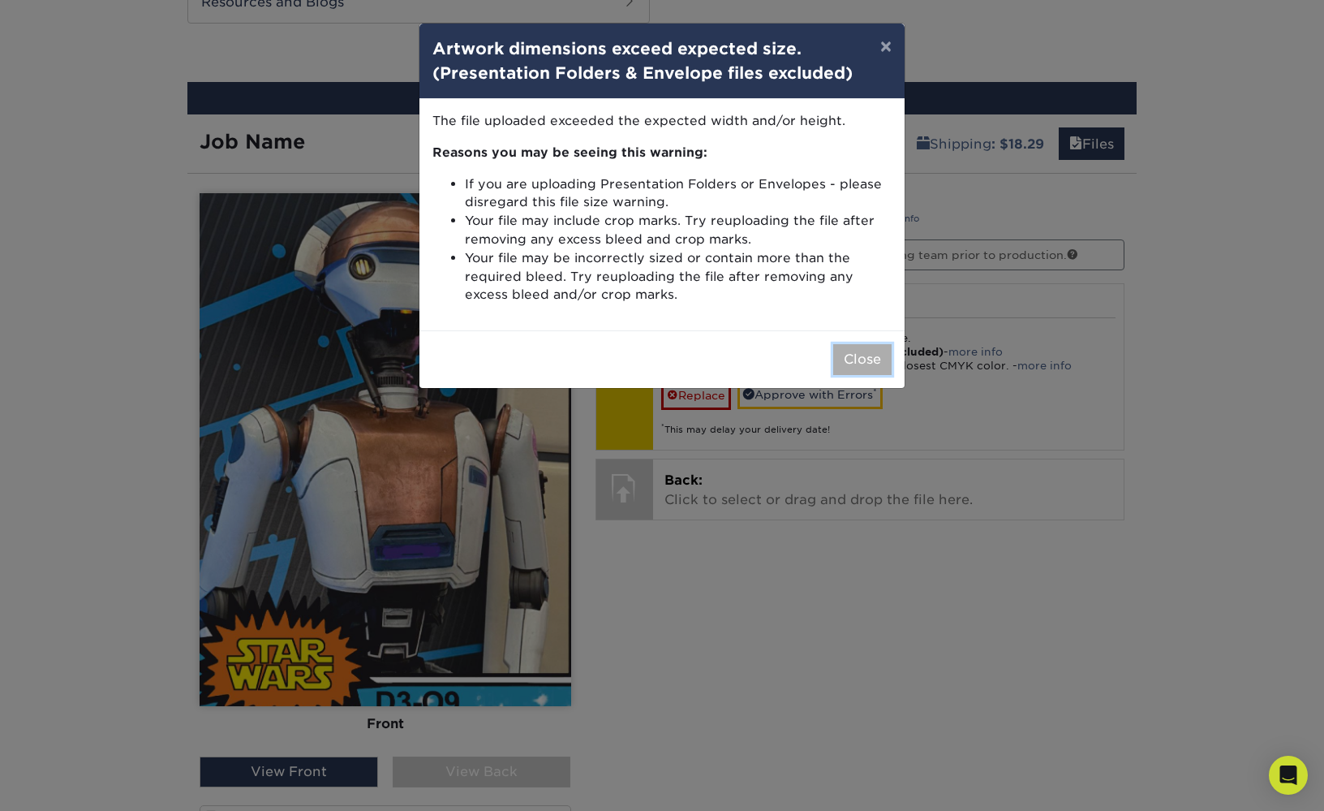
click at [859, 358] on button "Close" at bounding box center [862, 359] width 58 height 31
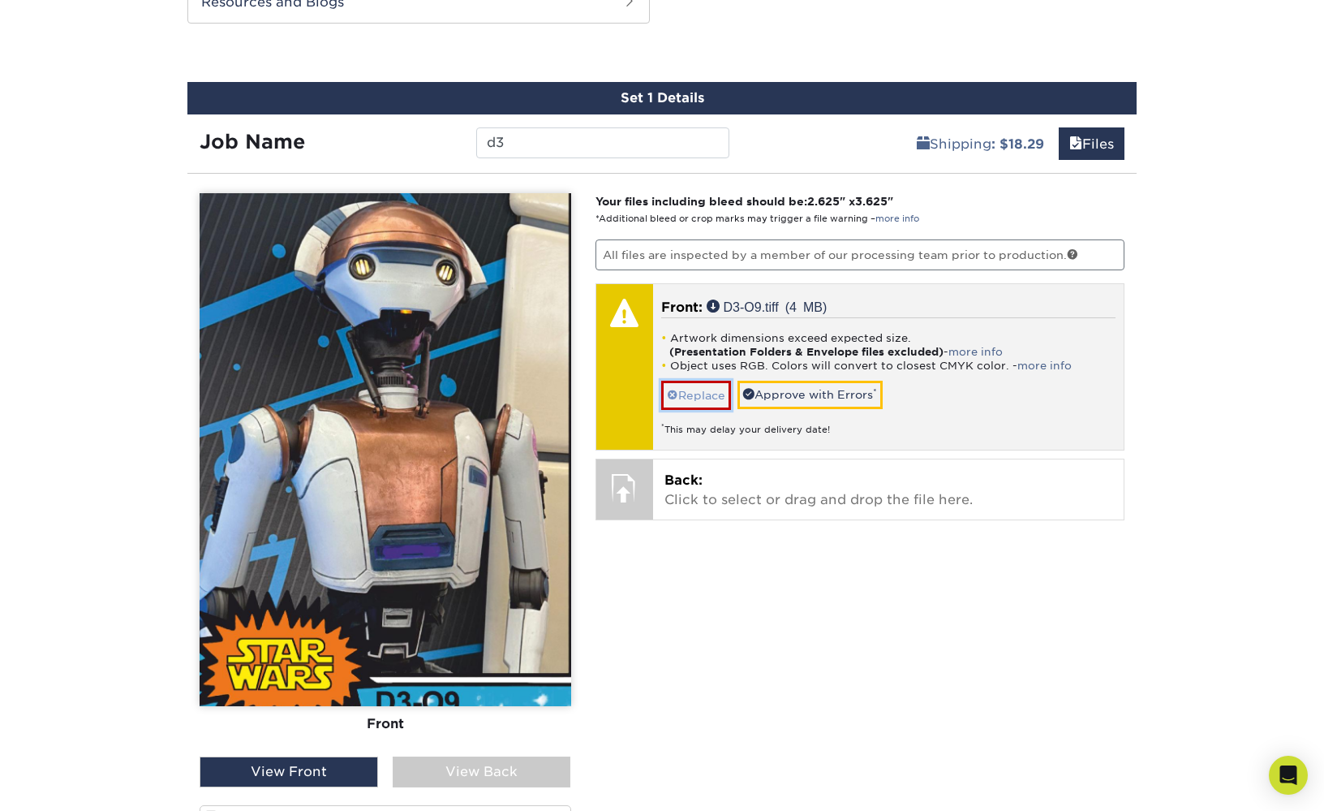
click at [711, 388] on link "Replace" at bounding box center [696, 395] width 70 height 28
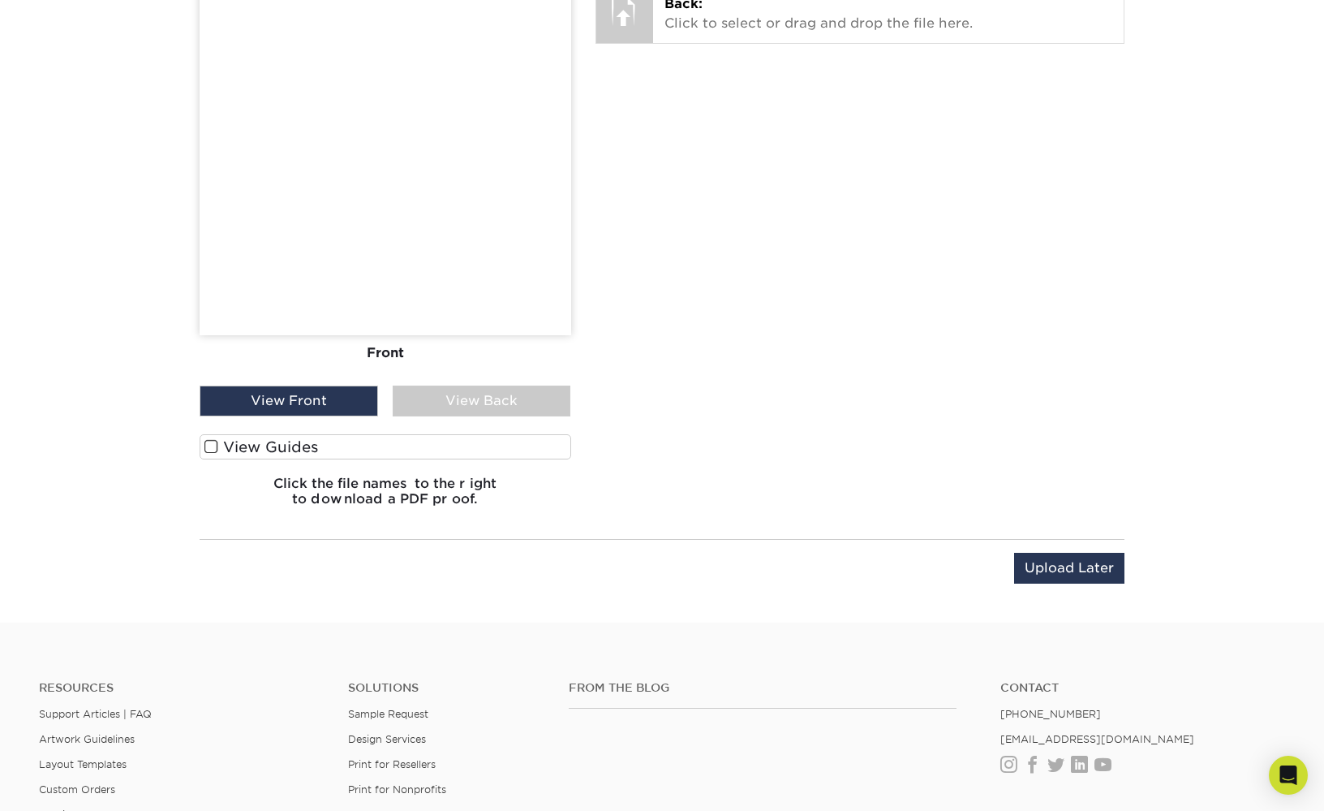
click at [209, 449] on span at bounding box center [211, 446] width 14 height 15
click at [0, 0] on input "View Guides" at bounding box center [0, 0] width 0 height 0
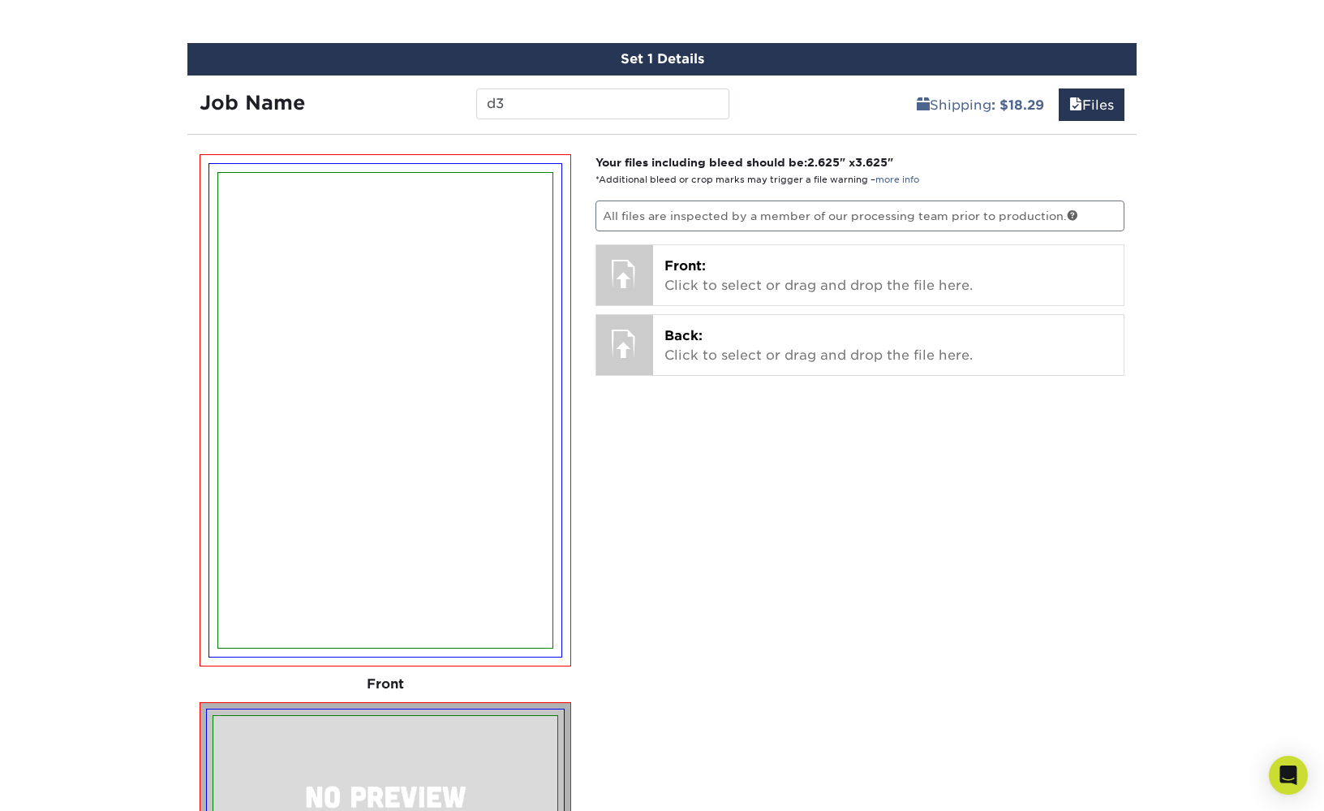
scroll to position [845, 0]
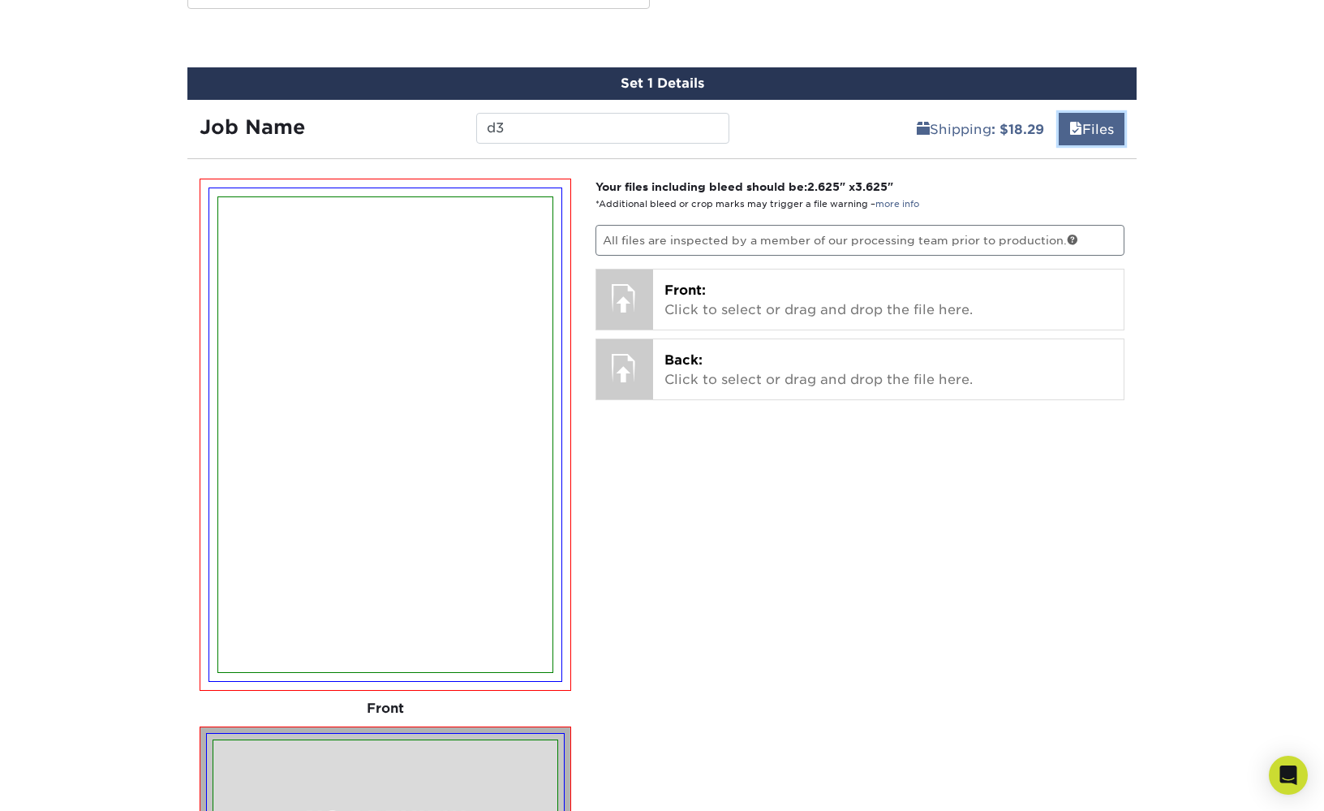
click at [1099, 134] on link "Files" at bounding box center [1092, 129] width 66 height 32
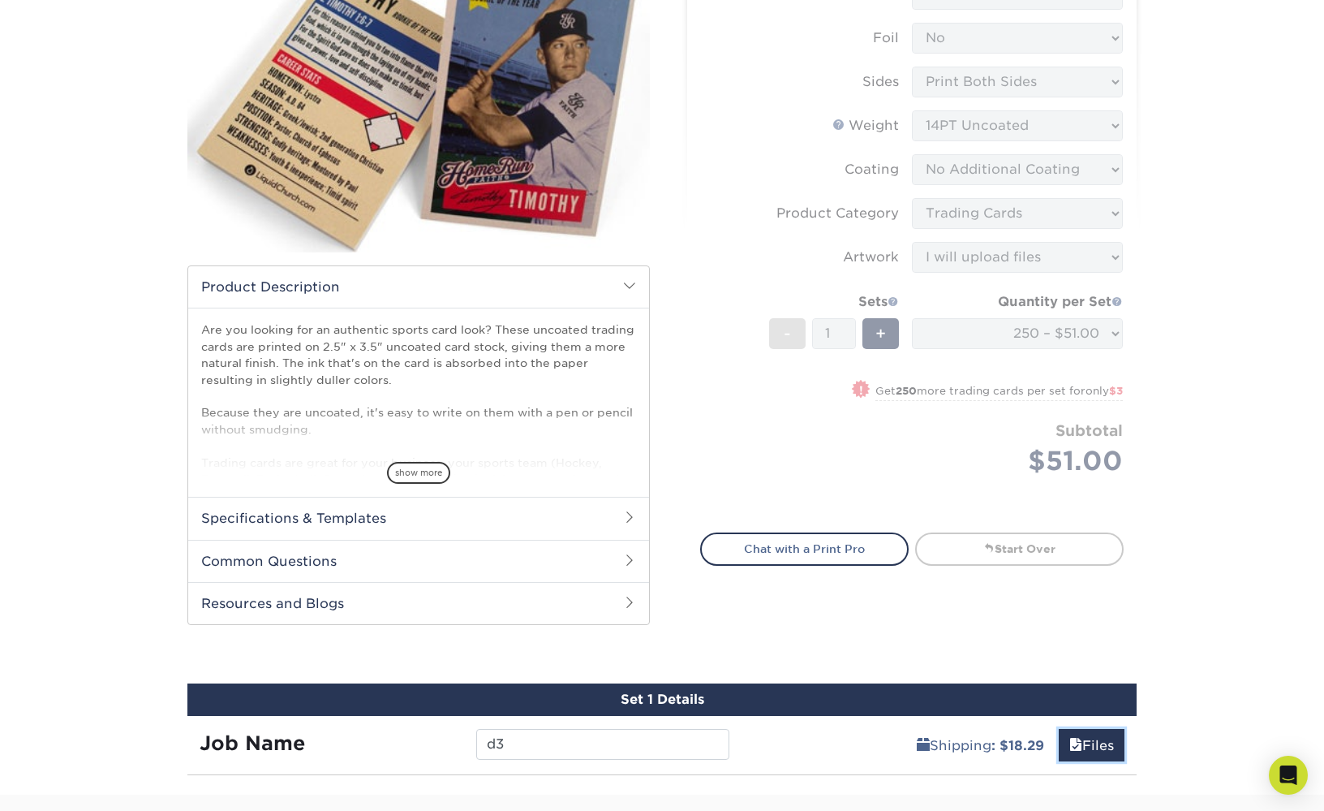
scroll to position [225, 0]
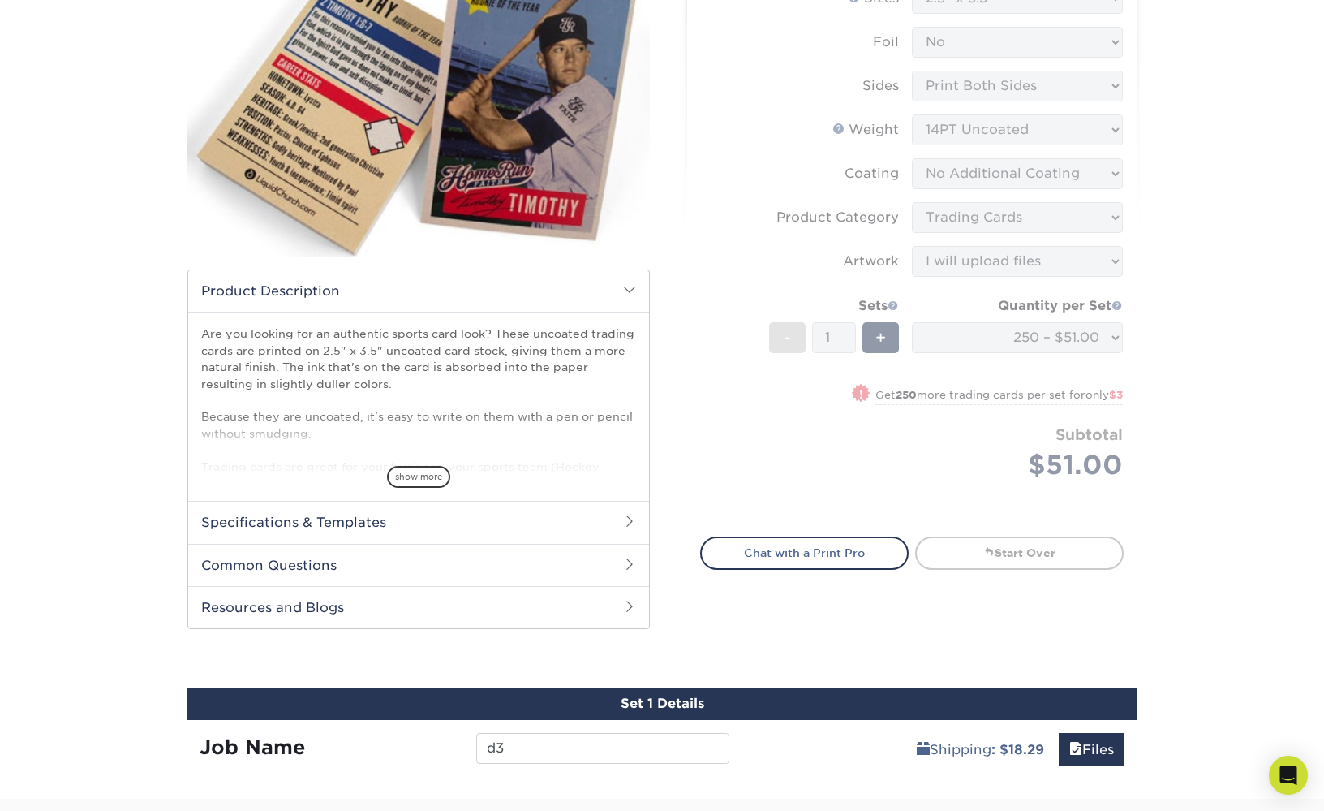
click at [393, 526] on h2 "Specifications & Templates" at bounding box center [418, 522] width 461 height 42
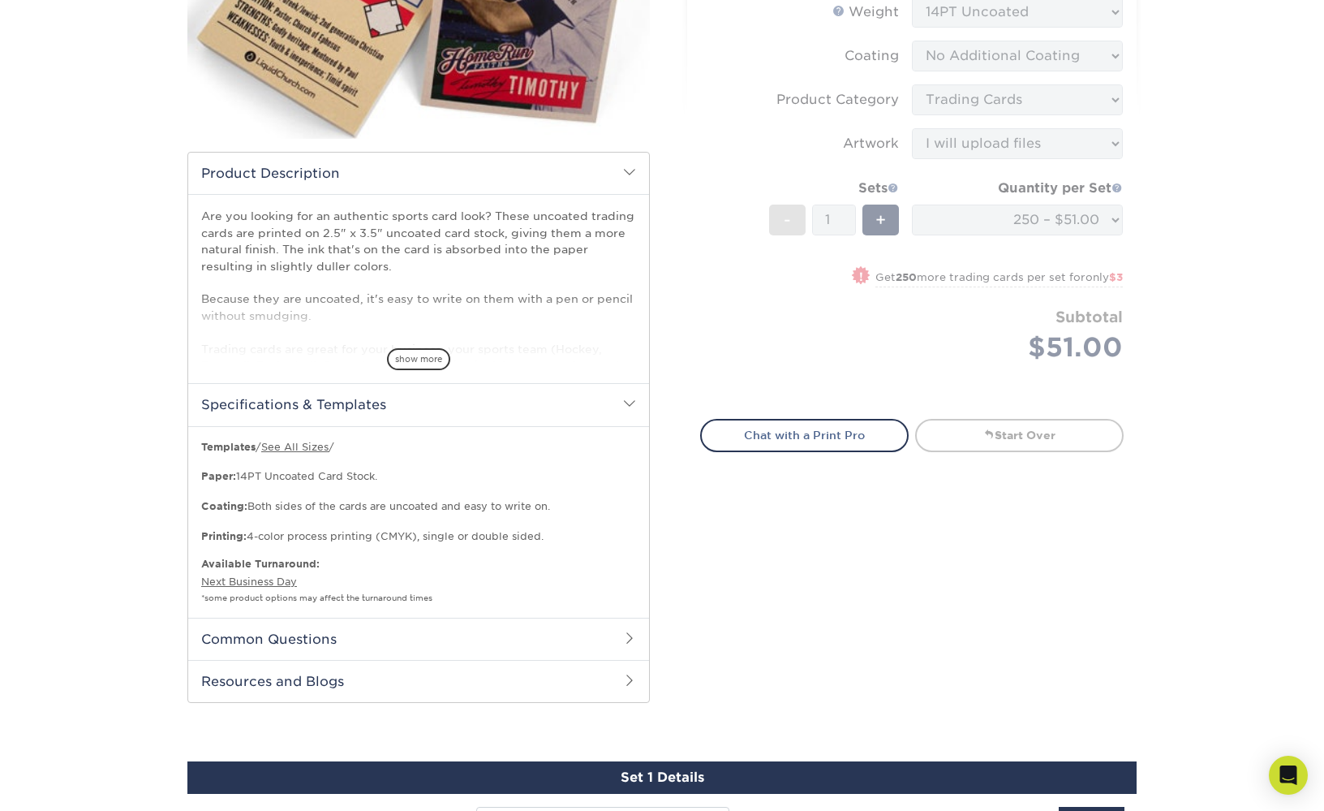
scroll to position [357, 0]
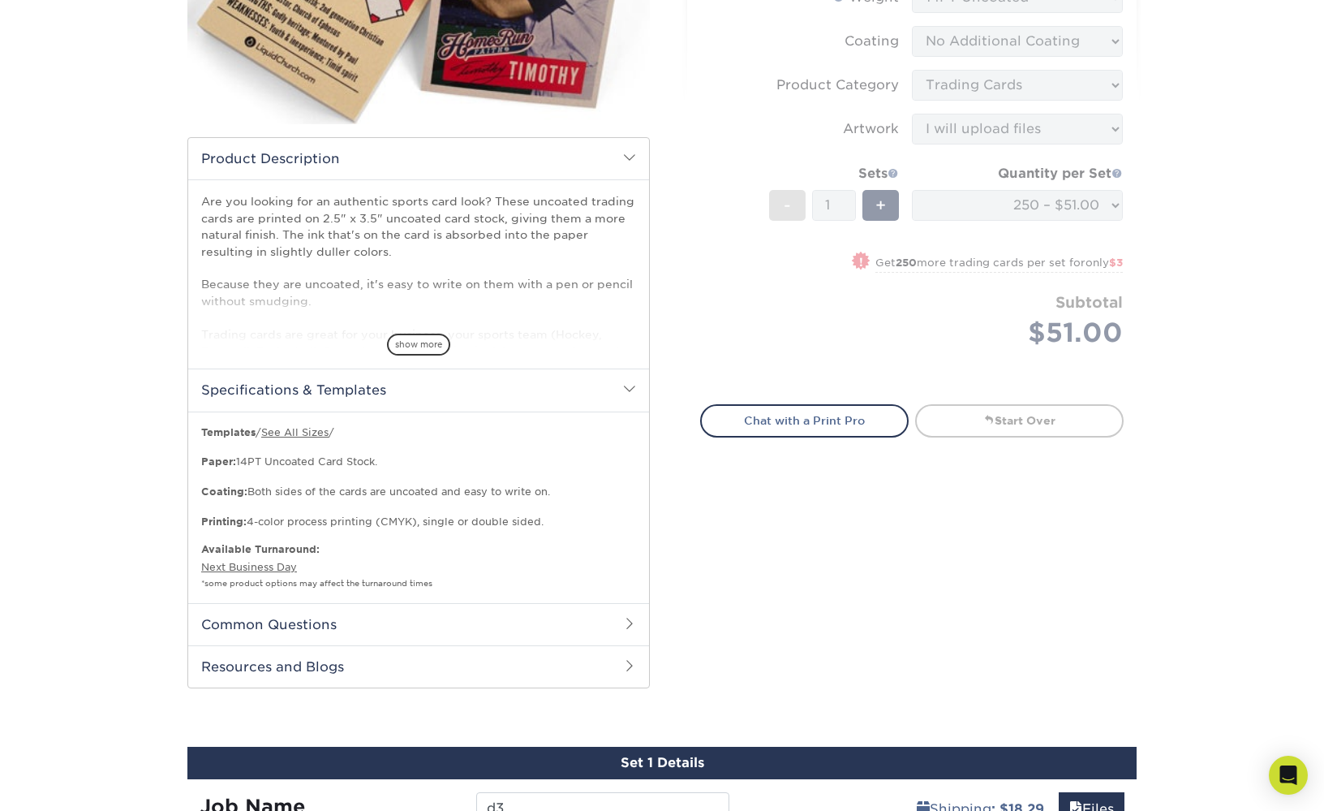
click at [317, 633] on h2 "Common Questions" at bounding box center [418, 624] width 461 height 42
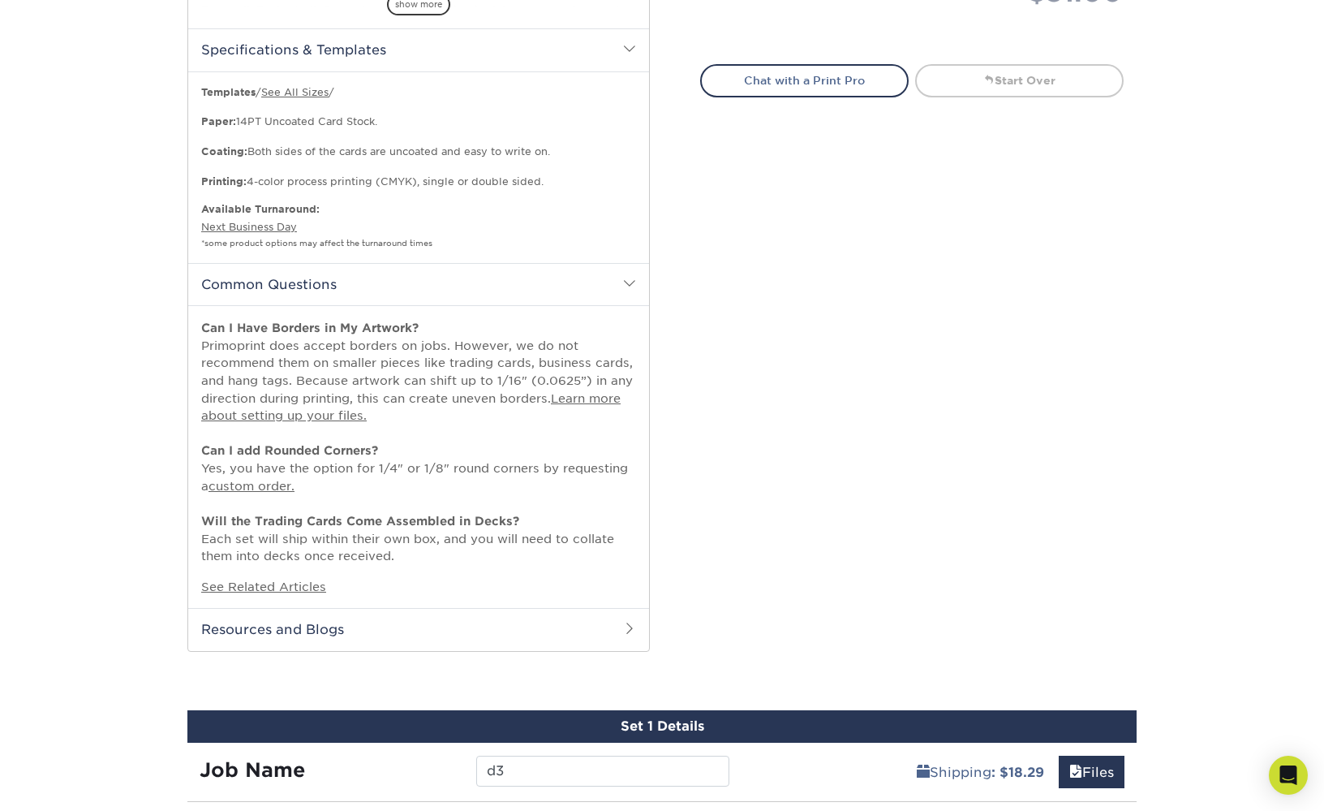
scroll to position [723, 0]
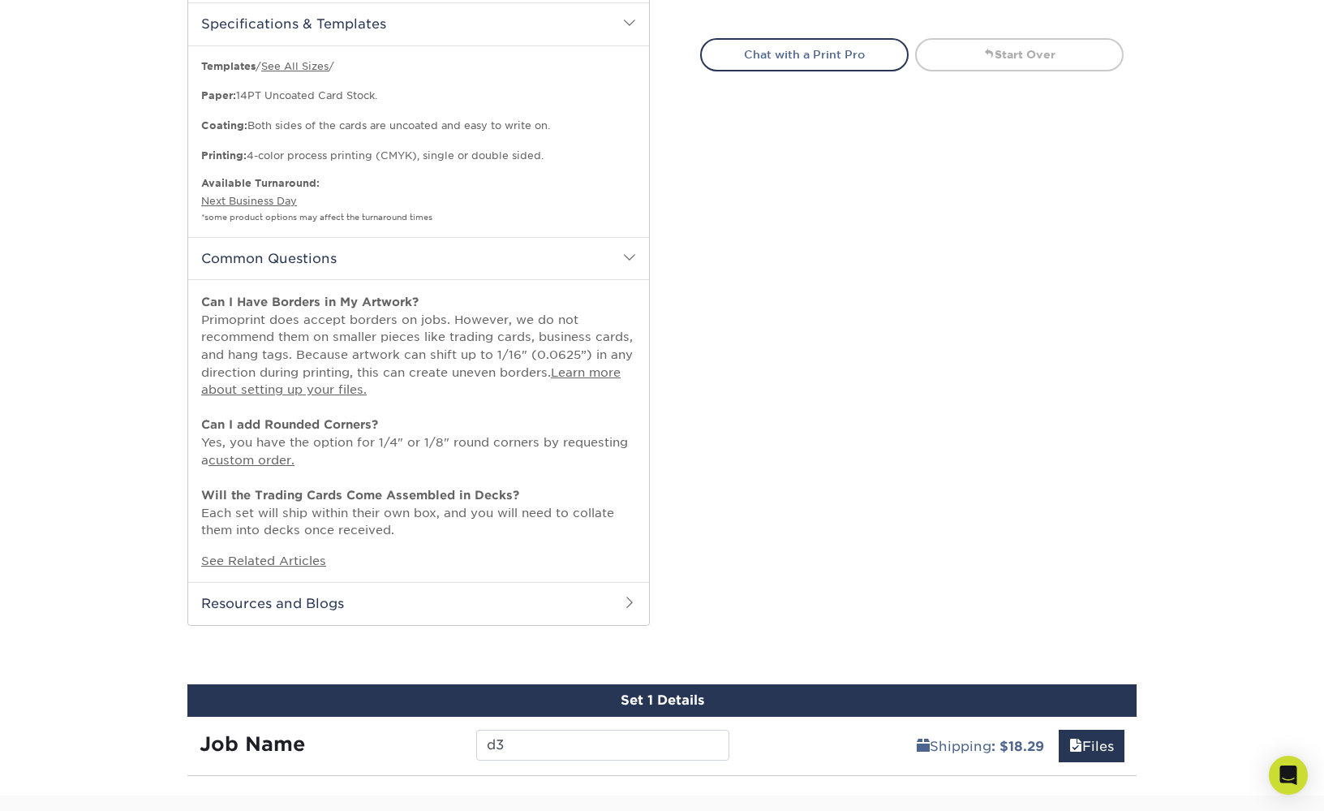
click at [295, 604] on h2 "Resources and Blogs" at bounding box center [418, 603] width 461 height 42
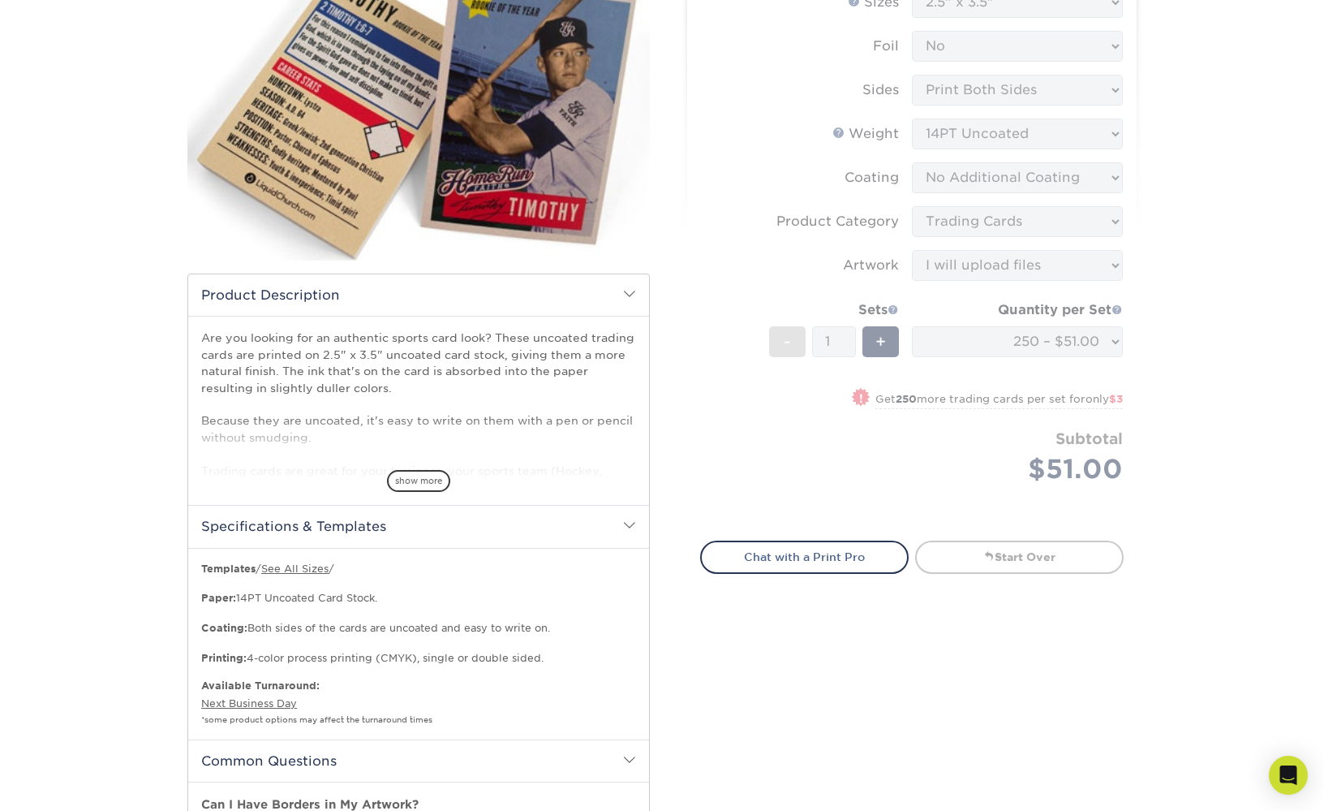
scroll to position [121, 0]
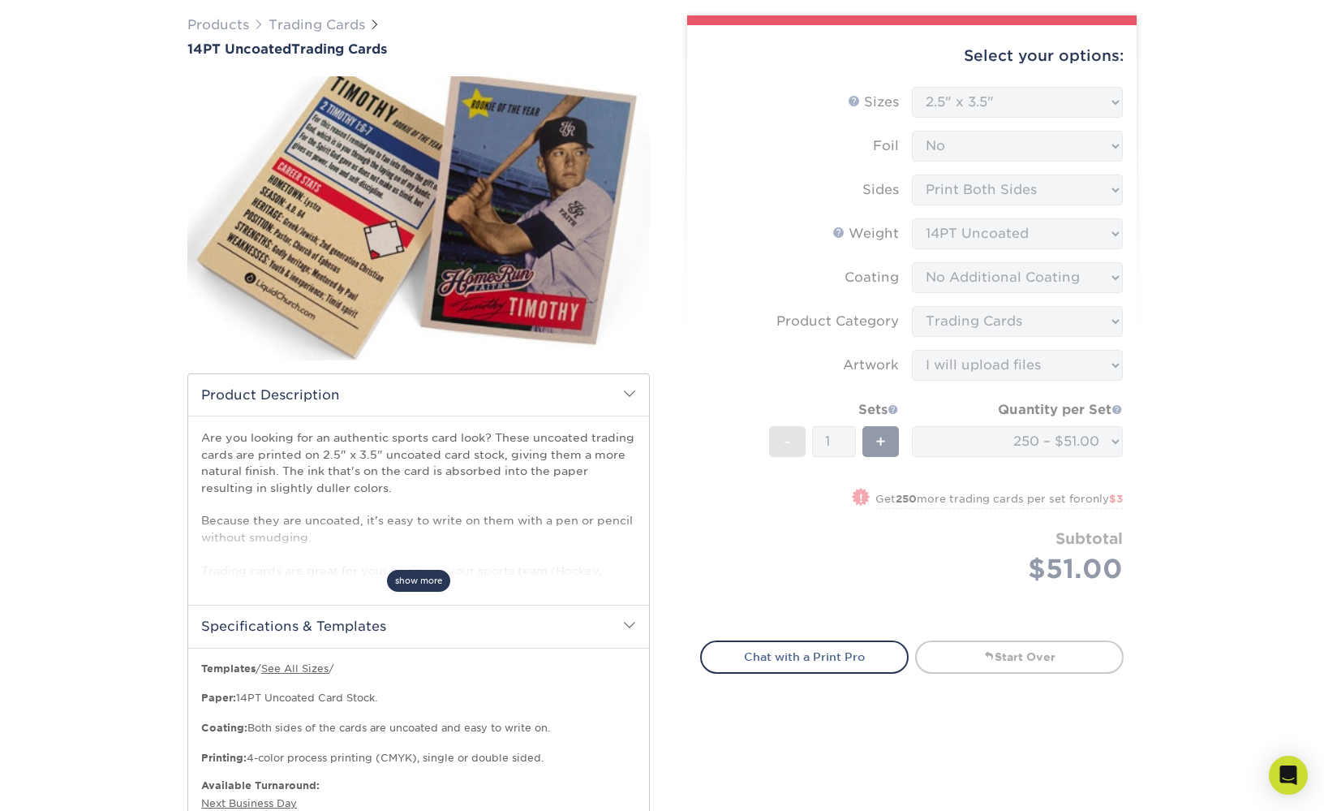
click at [421, 577] on span "show more" at bounding box center [418, 581] width 63 height 22
